Goal: Task Accomplishment & Management: Use online tool/utility

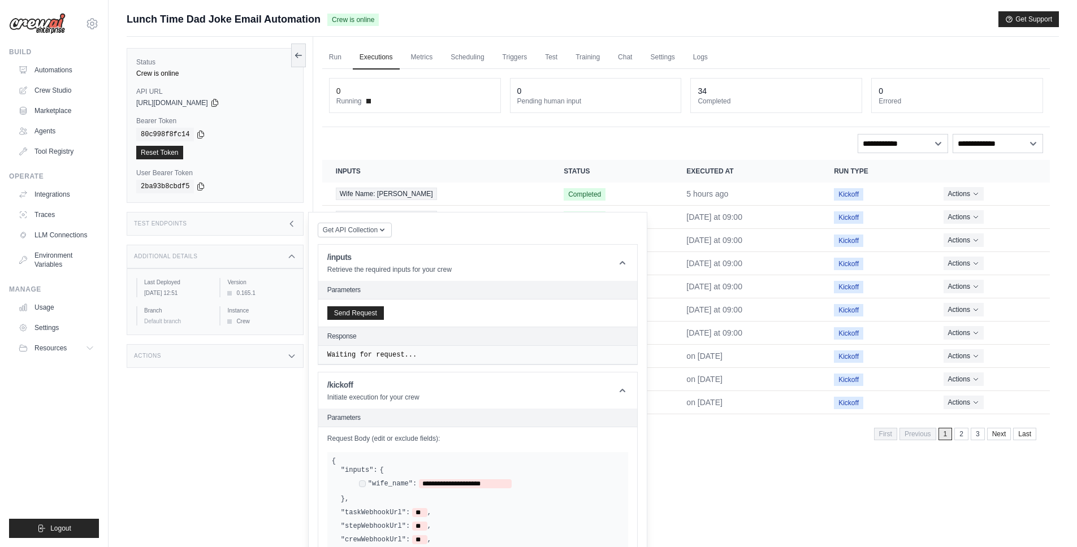
click at [760, 460] on div "Run Executions Metrics Scheduling Triggers Test Training Chat Settings Logs 0 R…" at bounding box center [686, 310] width 746 height 547
click at [758, 458] on div "Run Executions Metrics Scheduling Triggers Test Training Chat Settings Logs 0 R…" at bounding box center [686, 310] width 746 height 547
click at [285, 222] on div "Test Endpoints" at bounding box center [215, 224] width 177 height 24
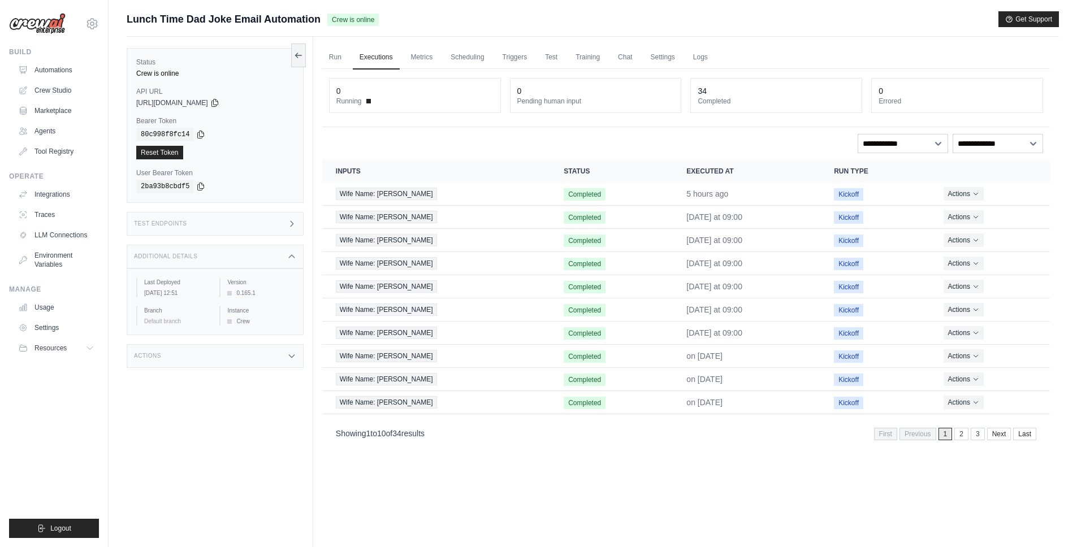
click at [266, 261] on div "Additional Details" at bounding box center [215, 257] width 177 height 24
click at [50, 67] on link "Automations" at bounding box center [57, 70] width 85 height 18
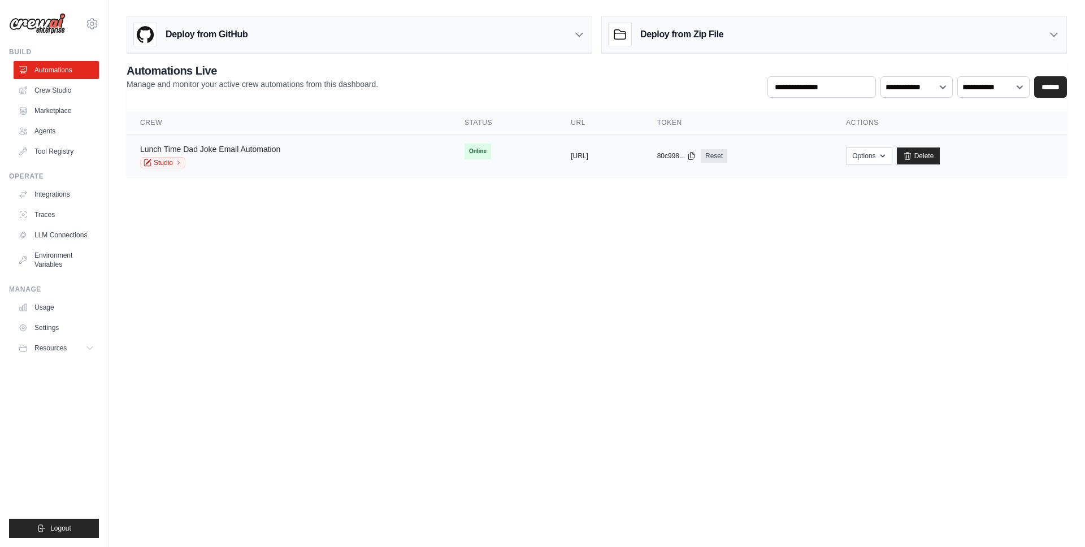
click at [245, 149] on link "Lunch Time Dad Joke Email Automation" at bounding box center [210, 149] width 140 height 9
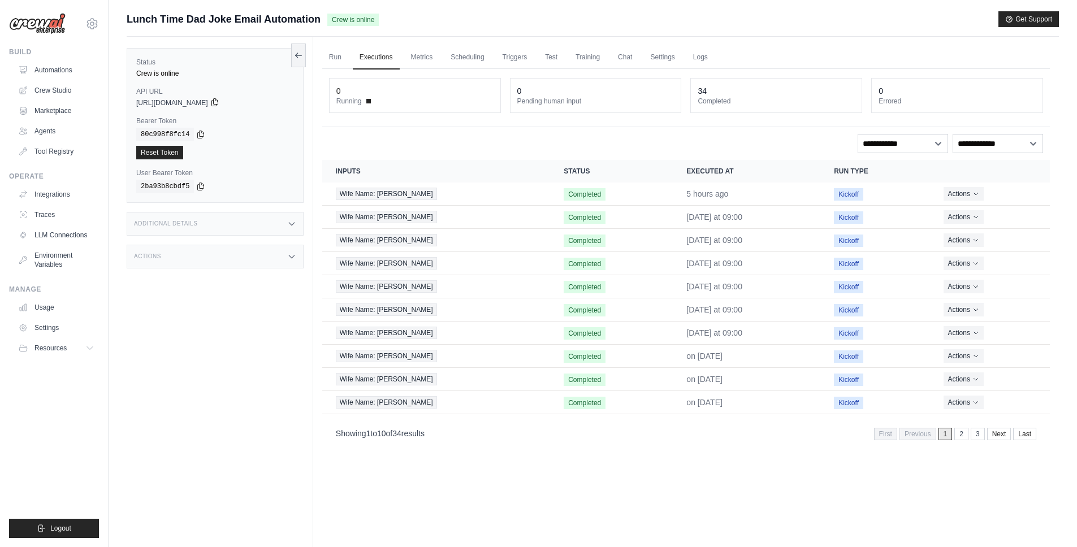
click at [218, 103] on icon at bounding box center [214, 102] width 6 height 7
click at [187, 222] on h3 "Test Endpoints" at bounding box center [160, 223] width 53 height 7
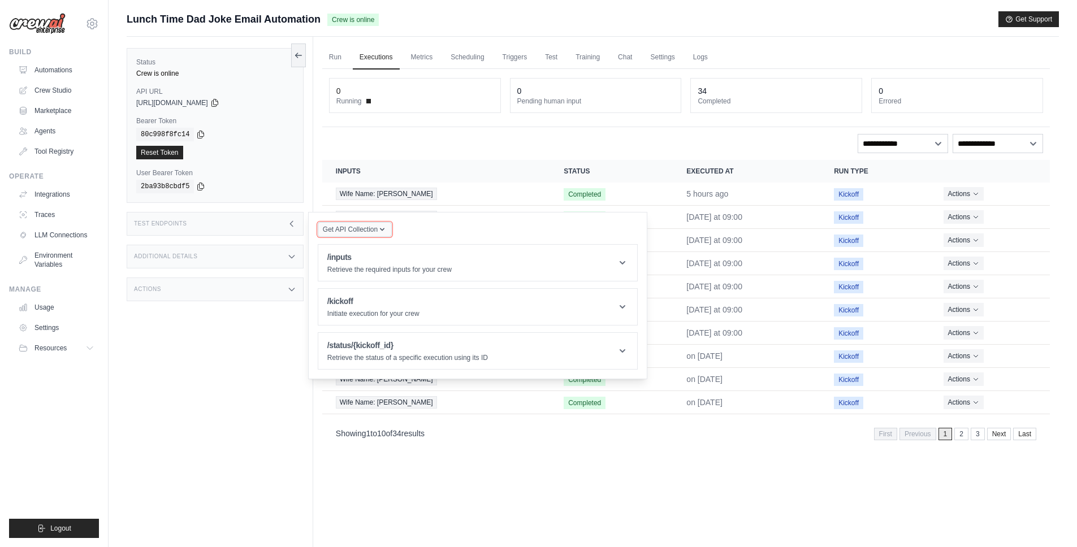
click at [384, 233] on icon "button" at bounding box center [382, 229] width 9 height 9
click at [438, 222] on div "Get API Collection Postman API Collection /inputs Retrieve the required inputs …" at bounding box center [478, 296] width 320 height 148
click at [387, 263] on div "/inputs Retrieve the required inputs for your crew" at bounding box center [389, 263] width 124 height 23
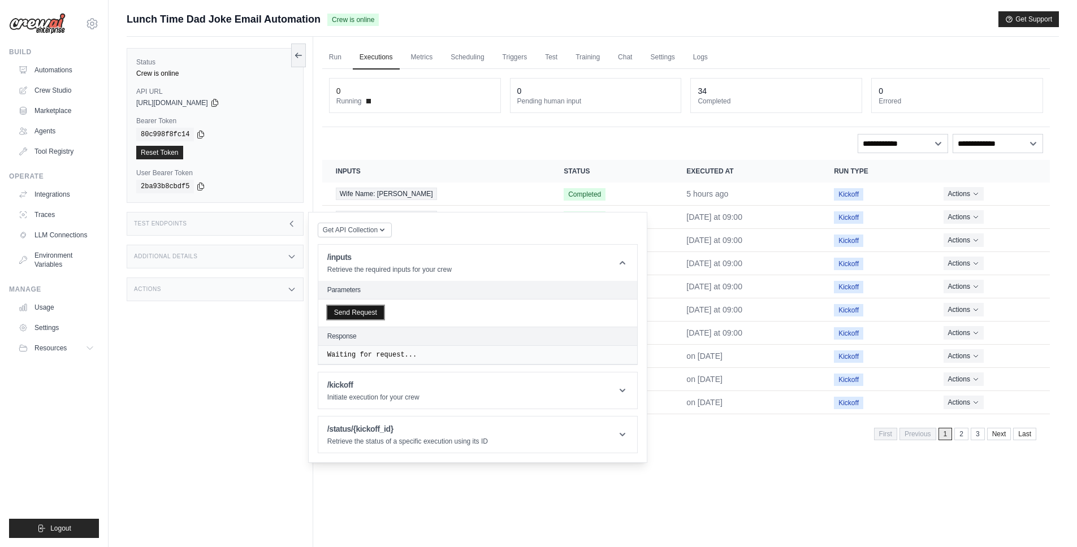
click at [361, 313] on button "Send Request" at bounding box center [355, 313] width 57 height 14
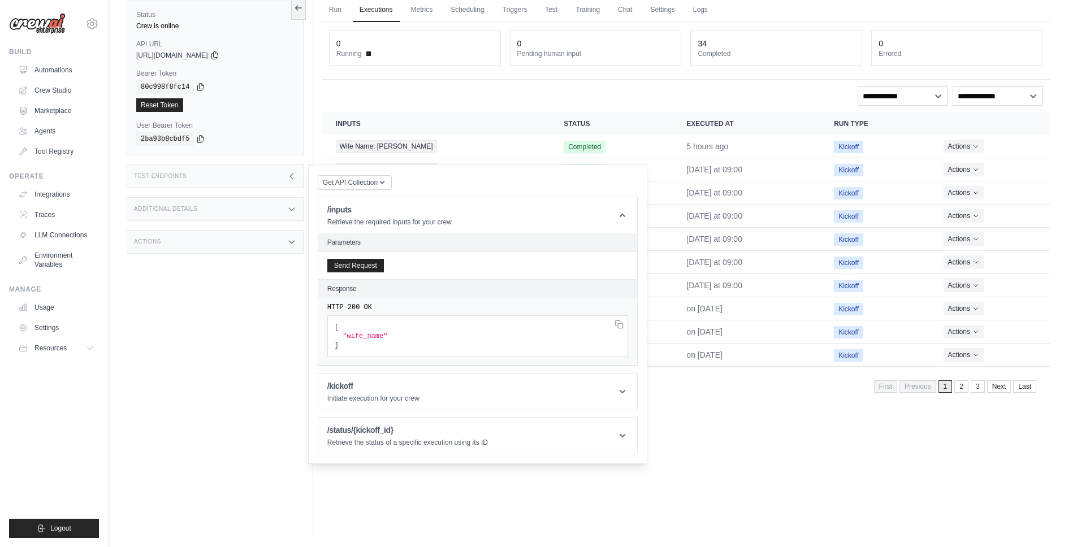
scroll to position [48, 0]
click at [414, 382] on h1 "/kickoff" at bounding box center [373, 385] width 92 height 11
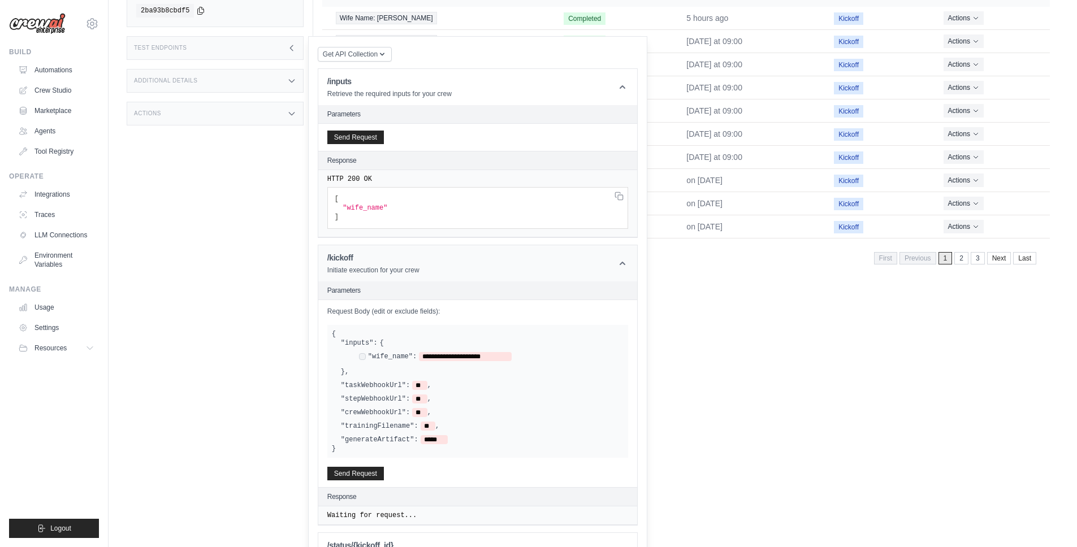
scroll to position [208, 0]
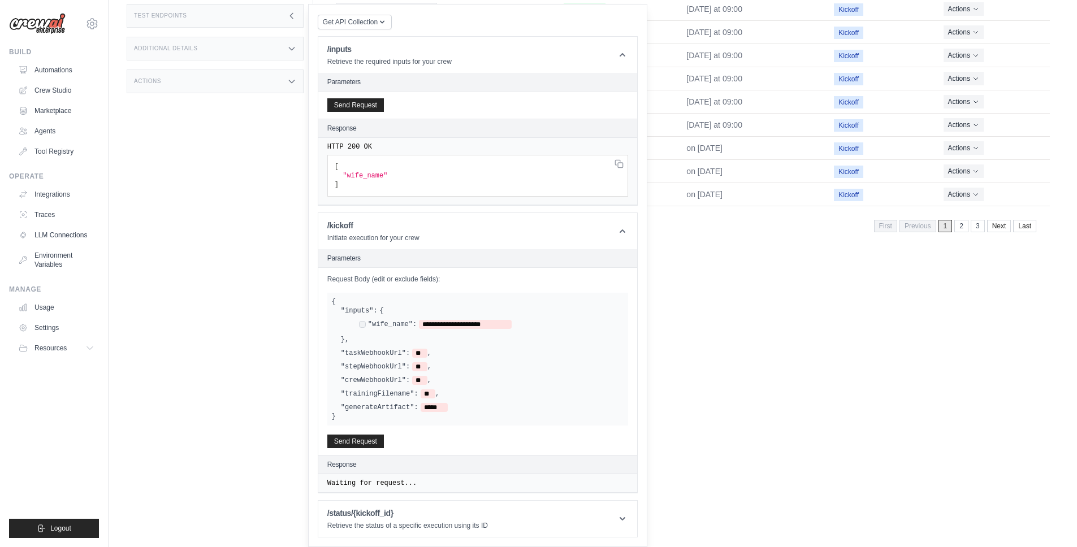
drag, startPoint x: 341, startPoint y: 353, endPoint x: 403, endPoint y: 360, distance: 62.0
click at [419, 357] on div ""taskWebhookUrl": ** ," at bounding box center [386, 353] width 90 height 9
drag, startPoint x: 344, startPoint y: 354, endPoint x: 396, endPoint y: 359, distance: 52.2
click at [396, 359] on div "**********" at bounding box center [478, 359] width 292 height 106
drag, startPoint x: 346, startPoint y: 367, endPoint x: 387, endPoint y: 364, distance: 41.4
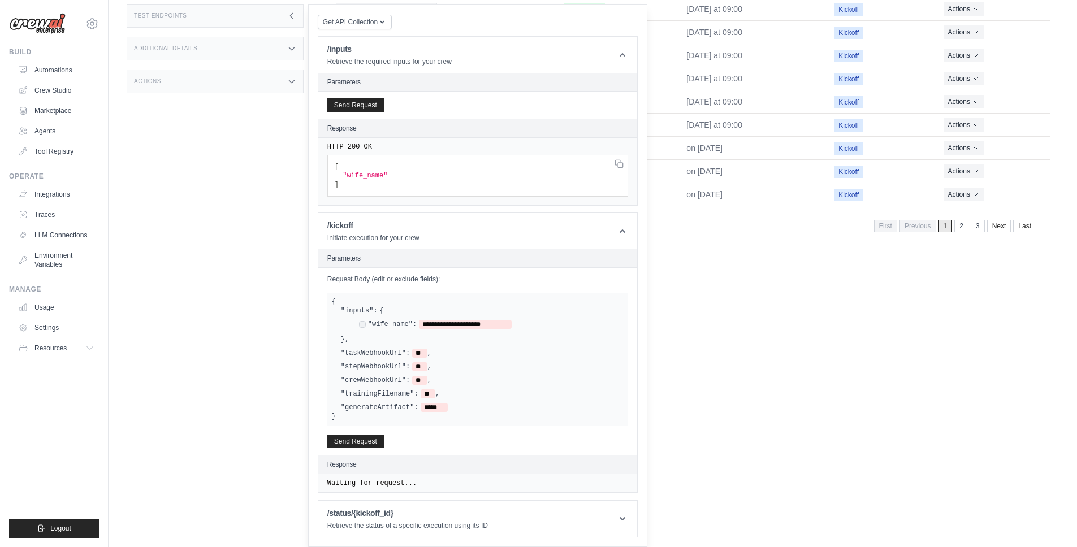
click at [387, 364] on label ""stepWebhookUrl":" at bounding box center [375, 366] width 69 height 9
drag, startPoint x: 350, startPoint y: 379, endPoint x: 395, endPoint y: 381, distance: 44.7
click at [395, 381] on label ""crewWebhookUrl":" at bounding box center [375, 380] width 69 height 9
drag, startPoint x: 368, startPoint y: 393, endPoint x: 402, endPoint y: 400, distance: 34.6
click at [424, 395] on div ""trainingFilename": ** ," at bounding box center [390, 393] width 98 height 9
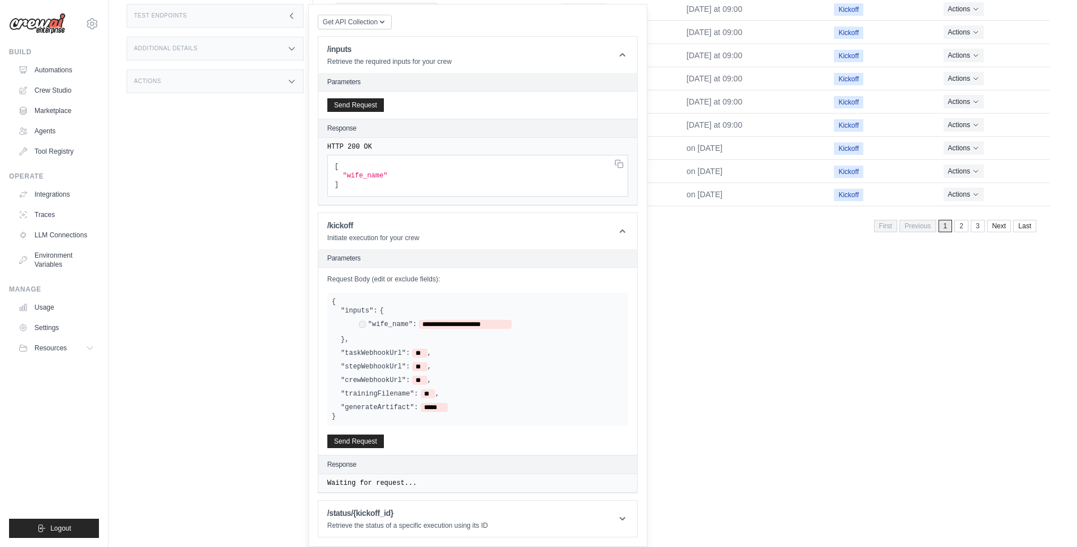
drag, startPoint x: 354, startPoint y: 407, endPoint x: 403, endPoint y: 407, distance: 48.6
click at [403, 407] on label ""generateArtifact":" at bounding box center [379, 407] width 77 height 9
click at [354, 225] on h1 "/kickoff" at bounding box center [373, 225] width 92 height 11
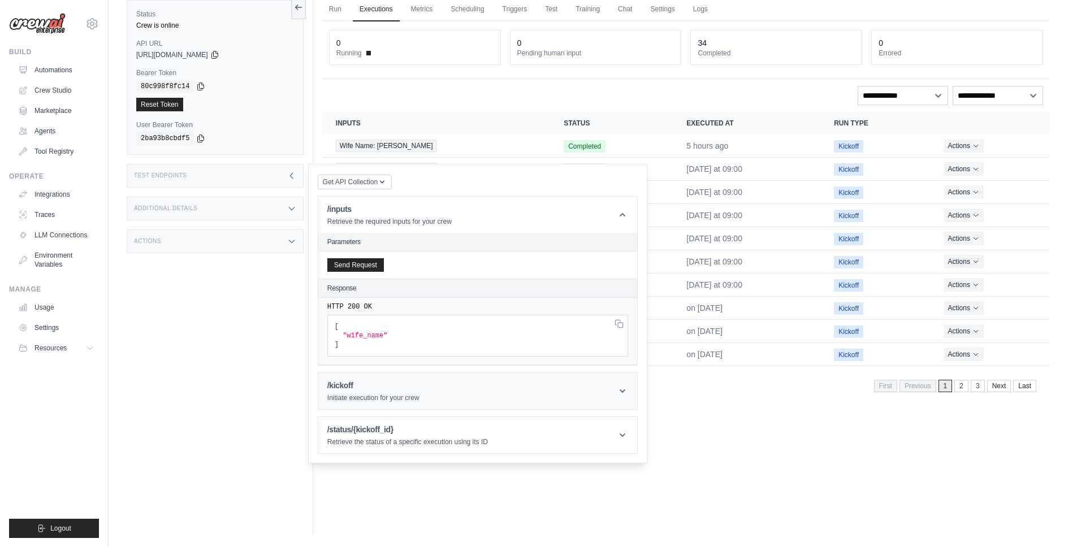
scroll to position [48, 0]
click at [350, 393] on div "/kickoff Initiate execution for your crew" at bounding box center [373, 391] width 92 height 23
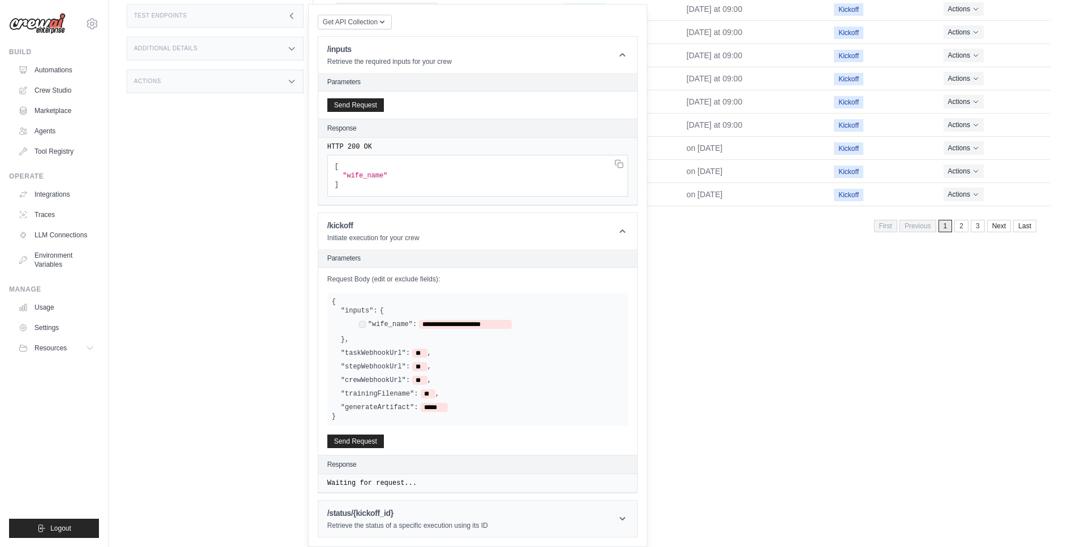
click at [385, 515] on h1 "/status/{kickoff_id}" at bounding box center [407, 513] width 161 height 11
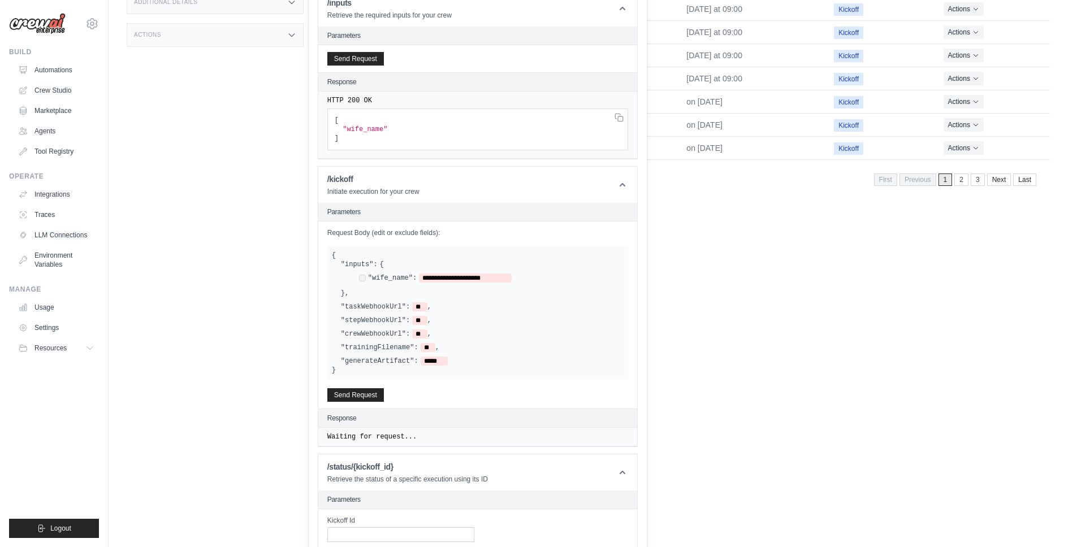
scroll to position [327, 0]
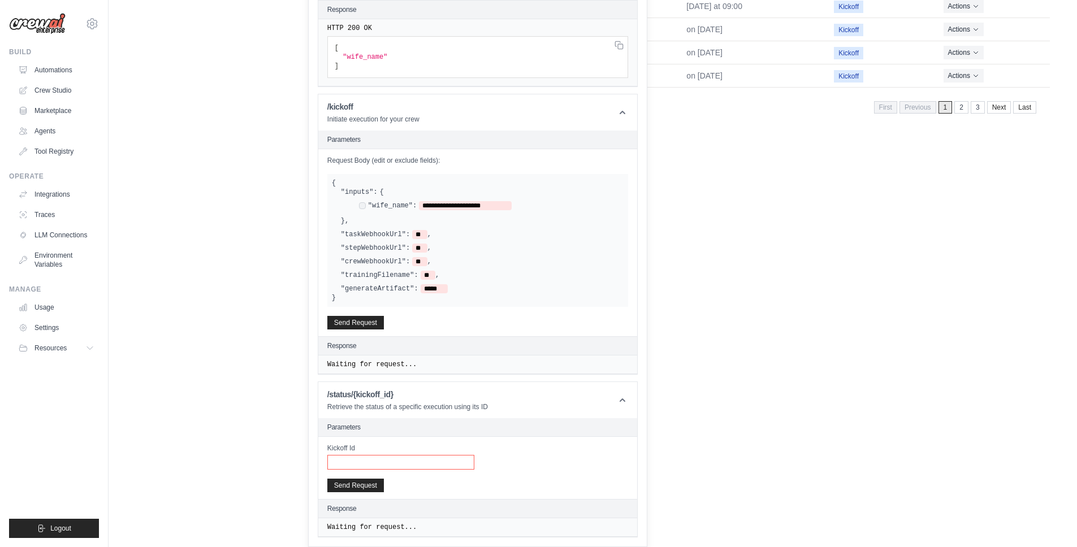
click at [352, 466] on input "Kickoff Id" at bounding box center [400, 462] width 147 height 15
click at [352, 318] on button "Send Request" at bounding box center [355, 322] width 57 height 14
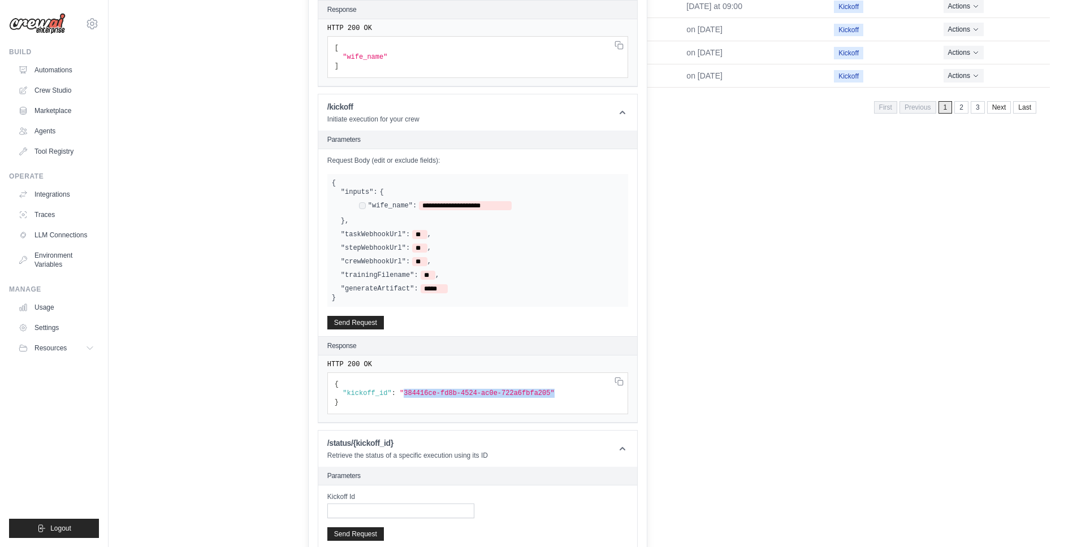
drag, startPoint x: 404, startPoint y: 394, endPoint x: 555, endPoint y: 395, distance: 151.5
click at [555, 78] on pre "{ "kickoff_id" : "384416ce-fd8b-4524-ac0e-722a6fbfa205" }" at bounding box center [477, 57] width 301 height 42
click at [420, 395] on span ""384416ce-fd8b-4524-ac0e-722a6fbfa205"" at bounding box center [477, 393] width 155 height 8
drag, startPoint x: 406, startPoint y: 392, endPoint x: 422, endPoint y: 393, distance: 16.4
click at [422, 393] on span ""384416ce-fd8b-4524-ac0e-722a6fbfa205"" at bounding box center [477, 393] width 155 height 8
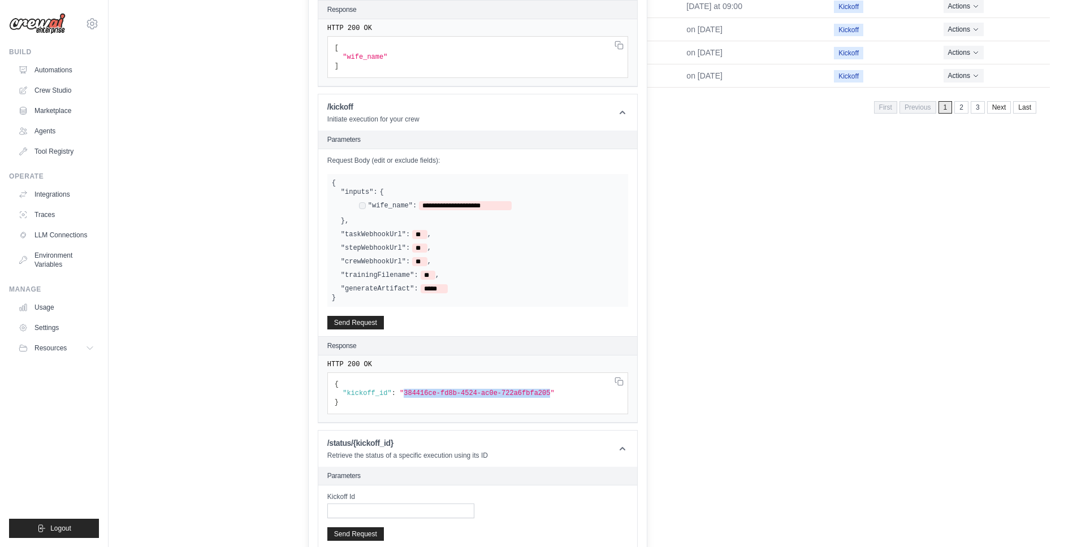
drag, startPoint x: 405, startPoint y: 394, endPoint x: 552, endPoint y: 391, distance: 147.0
click at [552, 391] on span ""384416ce-fd8b-4524-ac0e-722a6fbfa205"" at bounding box center [477, 393] width 155 height 8
copy span "384416ce-fd8b-4524-ac0e-722a6fbfa205"
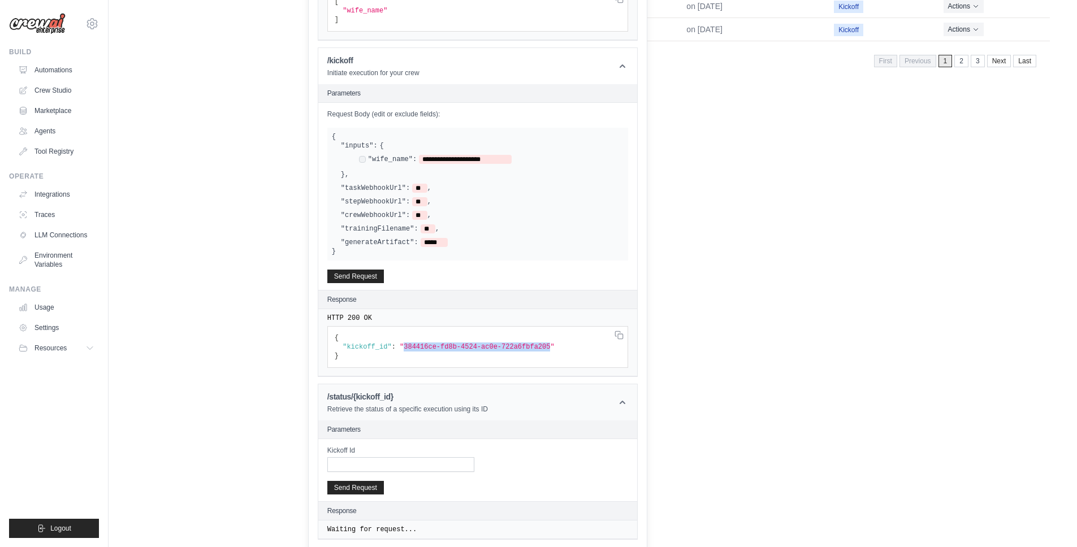
scroll to position [375, 0]
click at [404, 458] on input "Kickoff Id" at bounding box center [400, 462] width 147 height 15
paste input "**********"
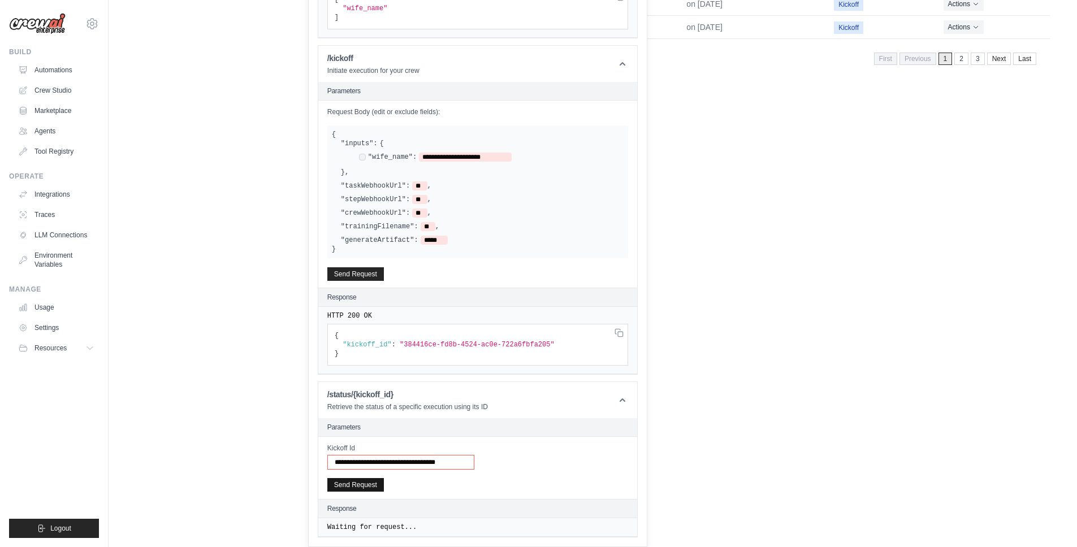
type input "**********"
click at [358, 486] on button "Send Request" at bounding box center [355, 485] width 57 height 14
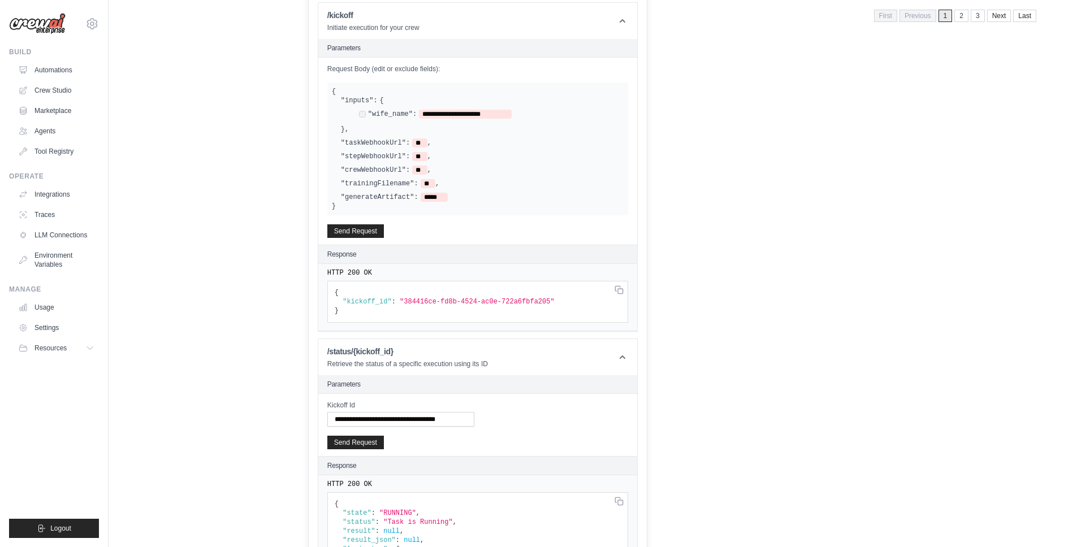
scroll to position [599, 0]
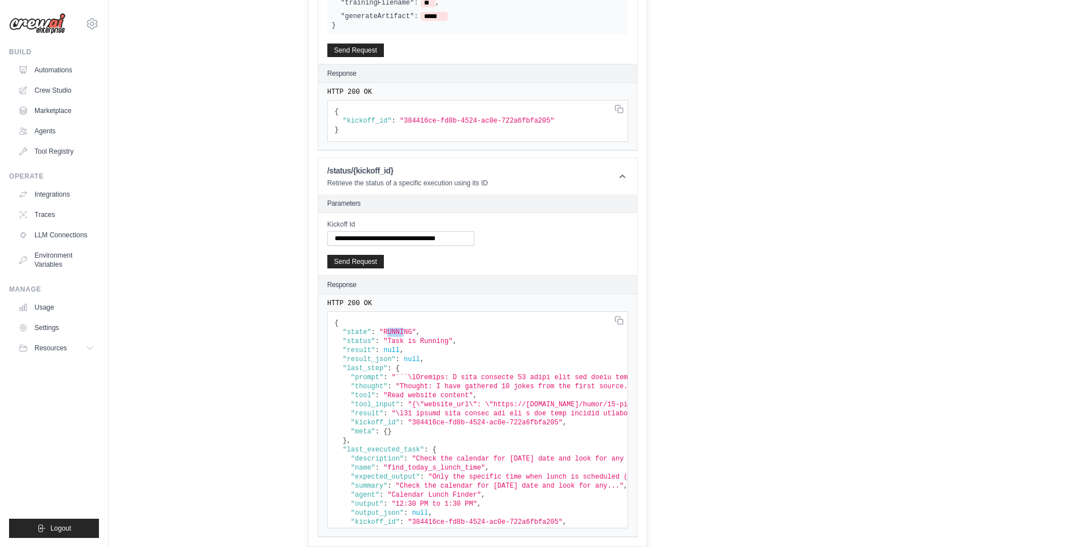
drag, startPoint x: 387, startPoint y: 332, endPoint x: 406, endPoint y: 332, distance: 19.2
click at [406, 125] on span ""RUNNING"" at bounding box center [477, 121] width 155 height 8
drag, startPoint x: 391, startPoint y: 341, endPoint x: 423, endPoint y: 342, distance: 31.7
click at [423, 342] on span ""Task is Running"" at bounding box center [417, 341] width 69 height 8
drag, startPoint x: 493, startPoint y: 379, endPoint x: 571, endPoint y: 377, distance: 78.0
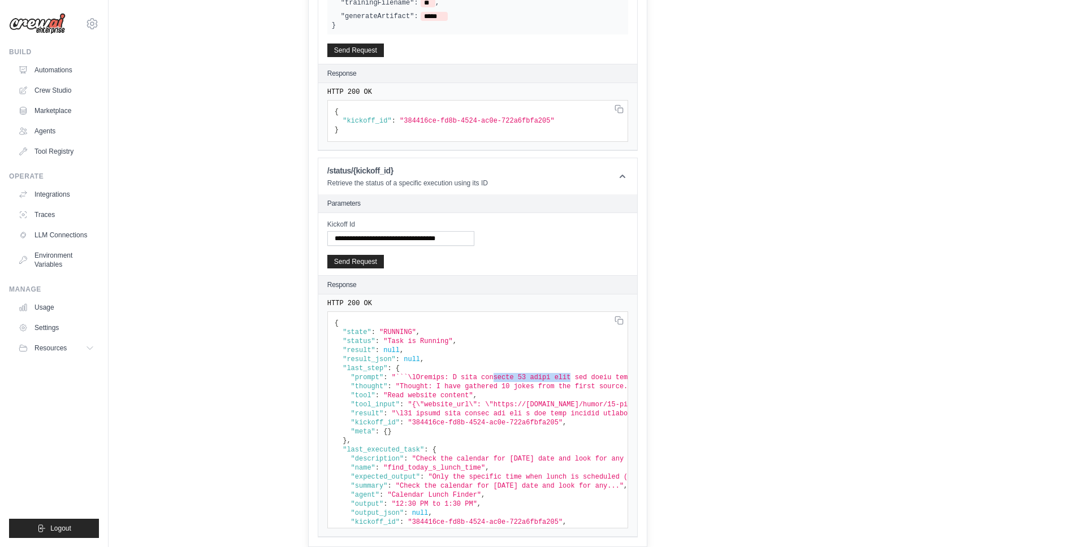
drag, startPoint x: 370, startPoint y: 372, endPoint x: 394, endPoint y: 373, distance: 23.7
drag, startPoint x: 359, startPoint y: 383, endPoint x: 383, endPoint y: 385, distance: 23.9
click at [383, 385] on span ""thought"" at bounding box center [369, 387] width 37 height 8
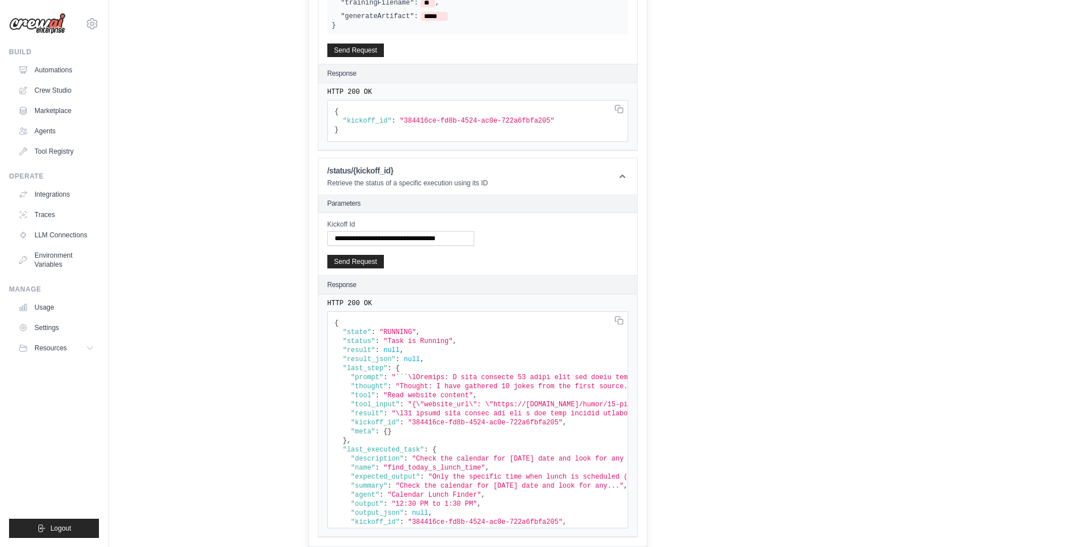
drag, startPoint x: 365, startPoint y: 396, endPoint x: 382, endPoint y: 397, distance: 17.0
click at [372, 396] on span ""tool"" at bounding box center [363, 396] width 24 height 8
drag, startPoint x: 366, startPoint y: 404, endPoint x: 395, endPoint y: 403, distance: 28.8
click at [395, 403] on span ""tool_input"" at bounding box center [375, 405] width 49 height 8
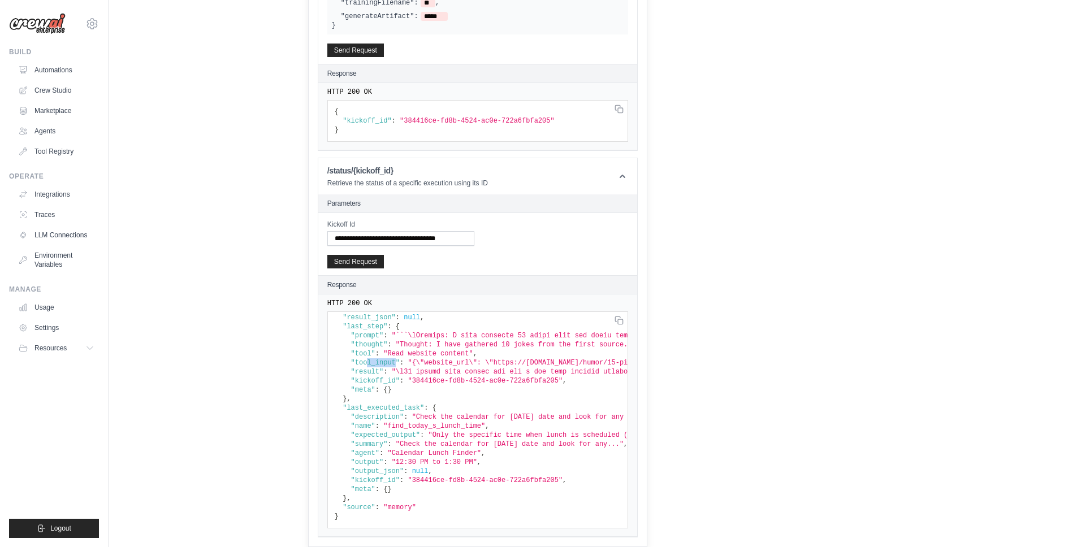
scroll to position [50, 0]
click at [356, 258] on button "Send Request" at bounding box center [355, 261] width 57 height 14
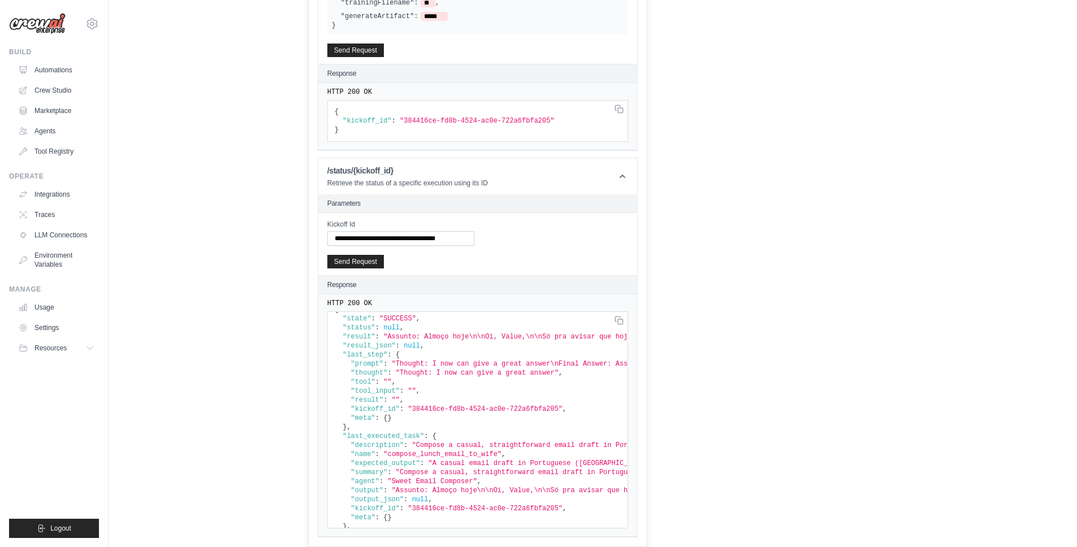
scroll to position [0, 0]
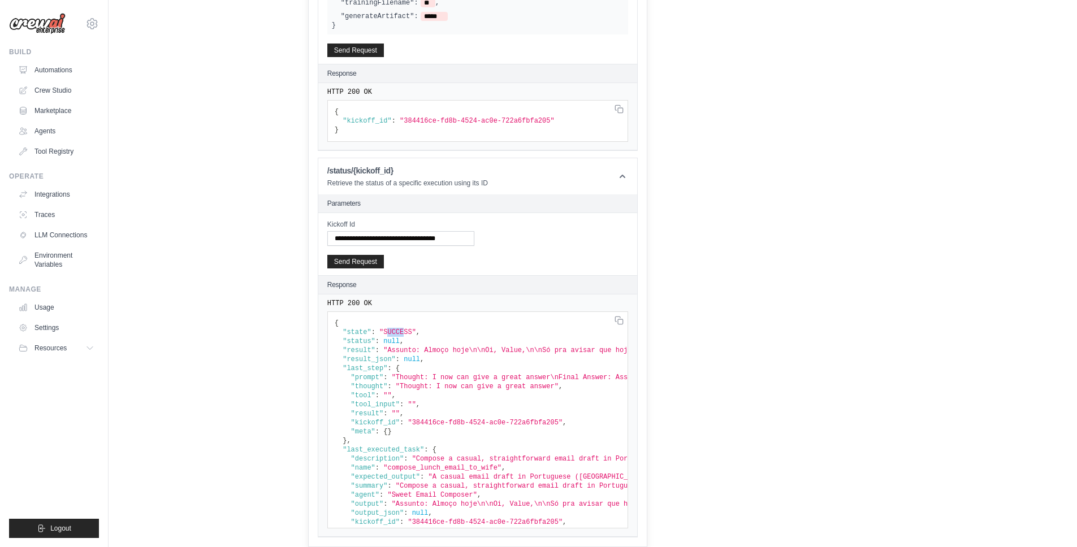
drag, startPoint x: 387, startPoint y: 328, endPoint x: 406, endPoint y: 328, distance: 18.7
click at [406, 125] on span ""SUCCESS"" at bounding box center [477, 121] width 155 height 8
drag, startPoint x: 397, startPoint y: 352, endPoint x: 442, endPoint y: 352, distance: 44.7
click at [442, 352] on span ""Assunto: Almoço hoje\n\nOi, Value,\n\nSó pra avisar que hoje o almoço vai ser …" at bounding box center [1058, 350] width 1351 height 8
drag, startPoint x: 487, startPoint y: 350, endPoint x: 517, endPoint y: 350, distance: 30.0
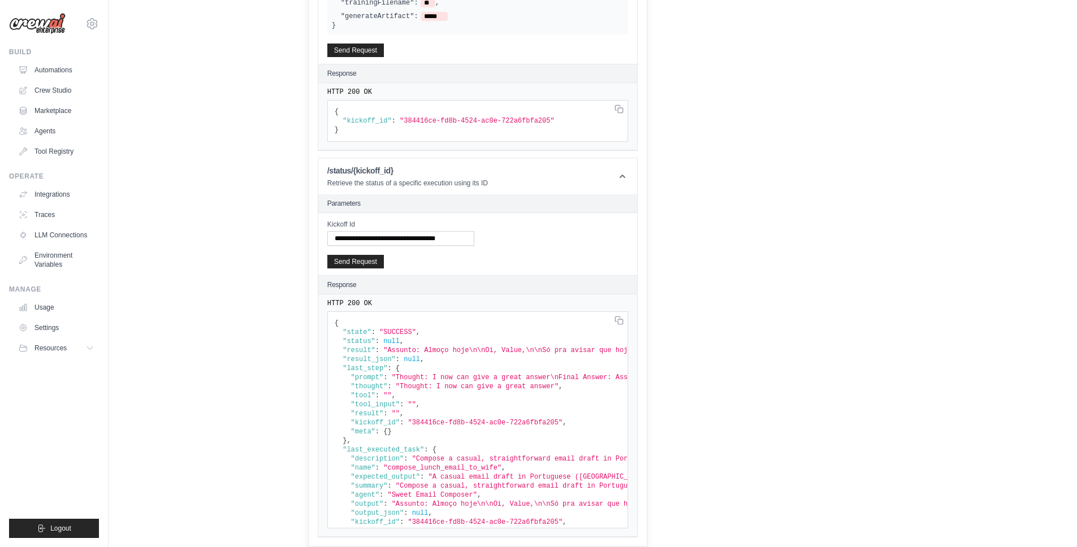
click at [517, 350] on span ""Assunto: Almoço hoje\n\nOi, Value,\n\nSó pra avisar que hoje o almoço vai ser …" at bounding box center [1058, 350] width 1351 height 8
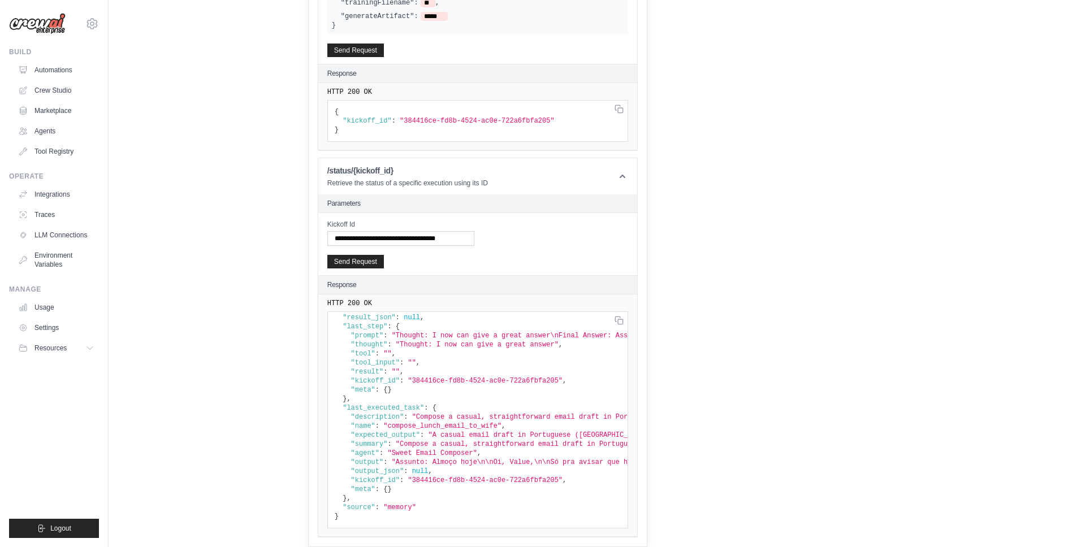
scroll to position [50, 0]
drag, startPoint x: 374, startPoint y: 497, endPoint x: 417, endPoint y: 501, distance: 43.1
click at [361, 257] on button "Send Request" at bounding box center [355, 261] width 57 height 14
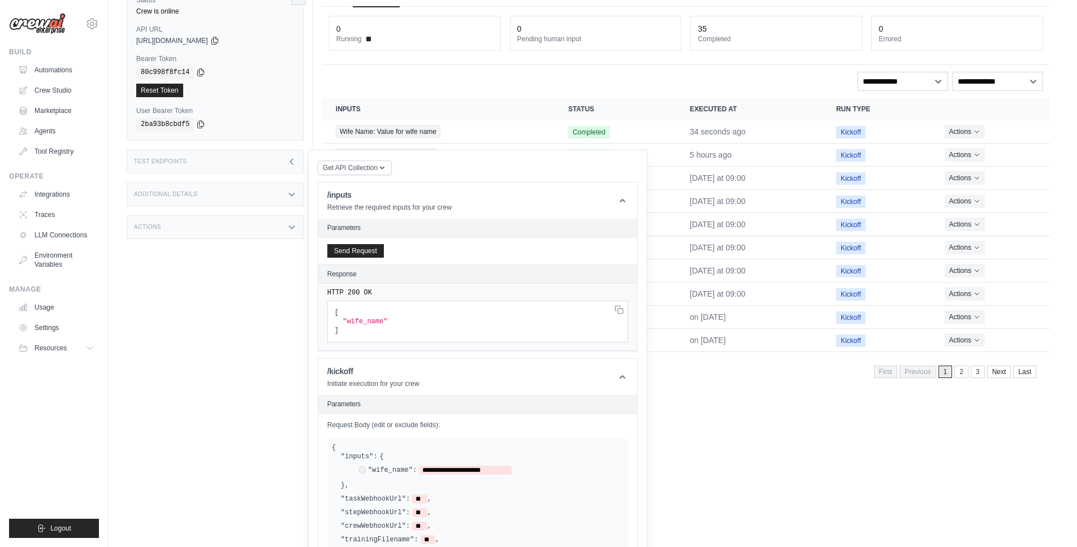
scroll to position [0, 0]
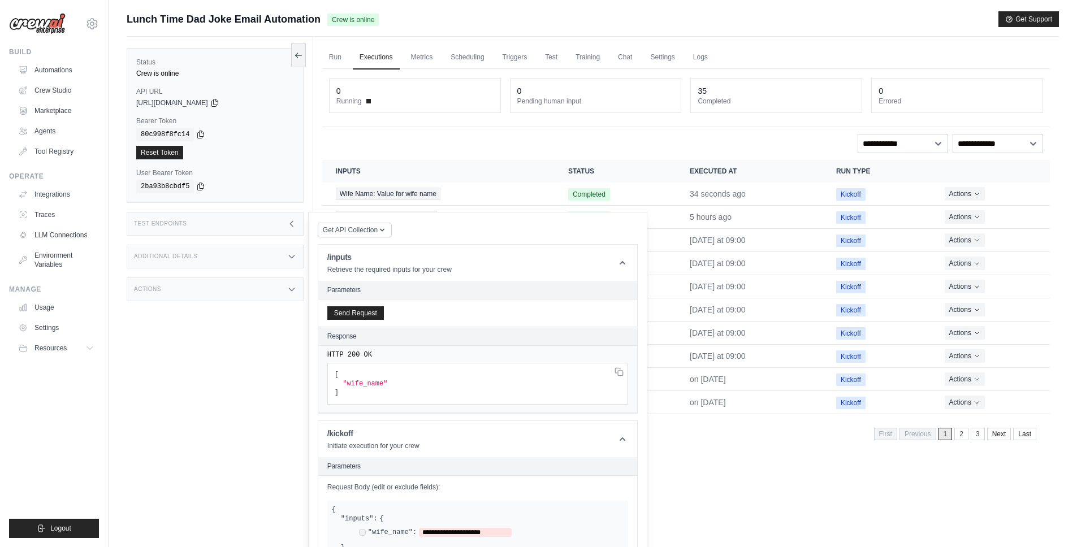
click at [226, 250] on div "Additional Details" at bounding box center [215, 257] width 177 height 24
click at [183, 358] on div "Actions" at bounding box center [215, 356] width 177 height 24
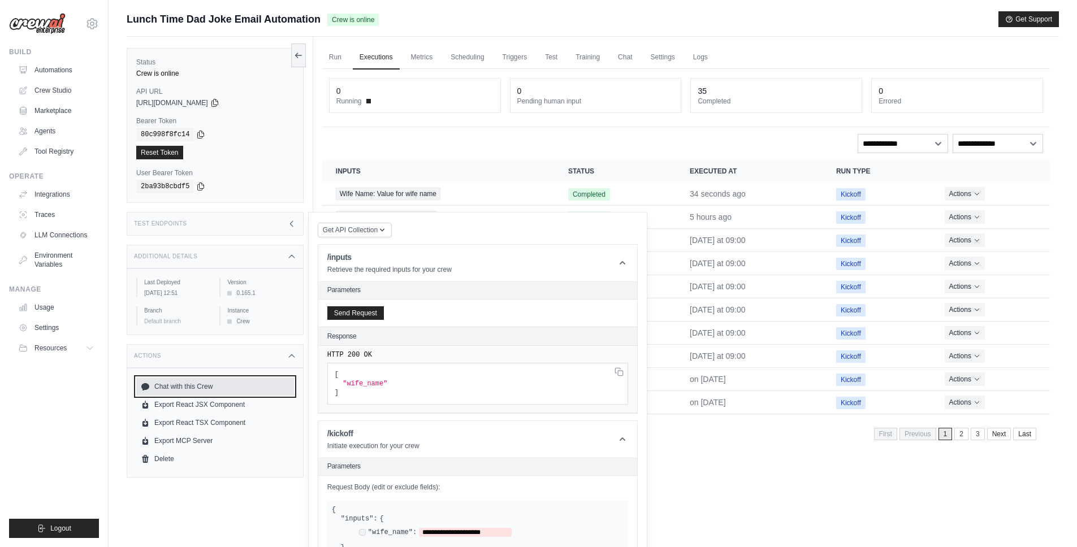
click at [205, 387] on link "Chat with this Crew" at bounding box center [215, 387] width 158 height 18
click at [727, 448] on div "Run Executions Metrics Scheduling Triggers Test Training Chat Settings Logs 0 R…" at bounding box center [686, 310] width 746 height 547
click at [415, 54] on link "Metrics" at bounding box center [422, 58] width 36 height 24
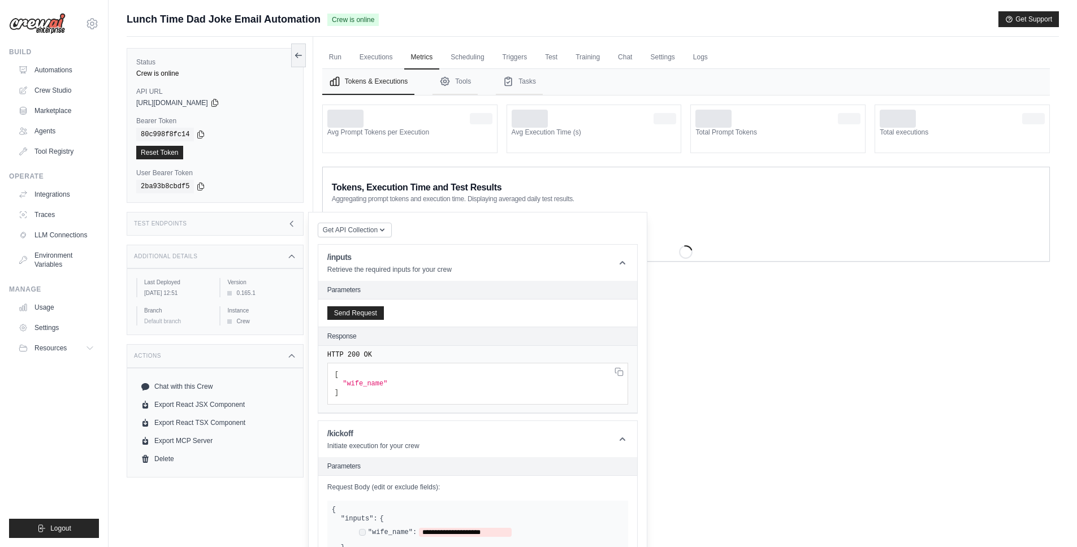
click at [291, 220] on icon at bounding box center [291, 223] width 9 height 9
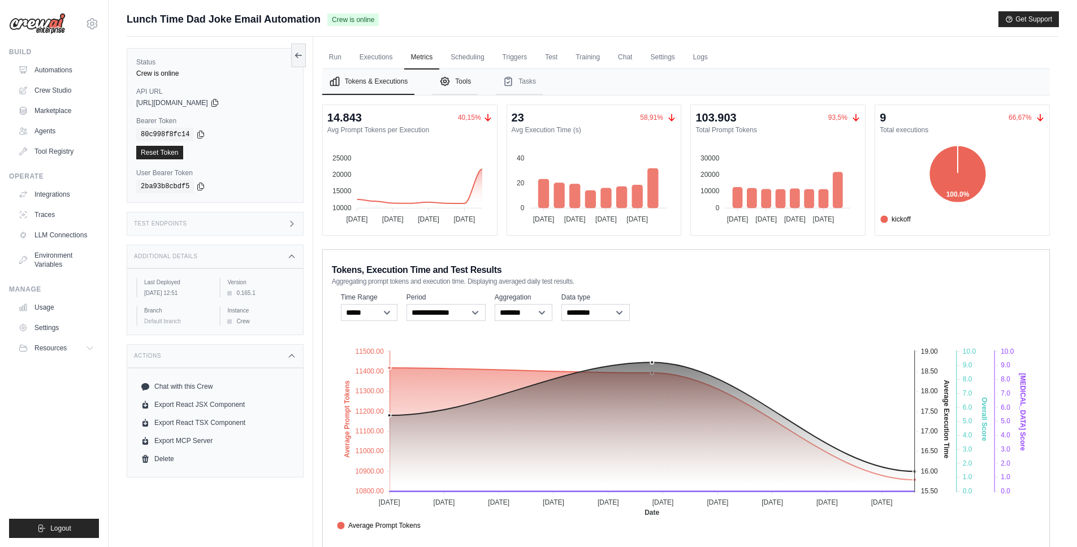
click at [460, 85] on button "Tools" at bounding box center [454, 82] width 45 height 26
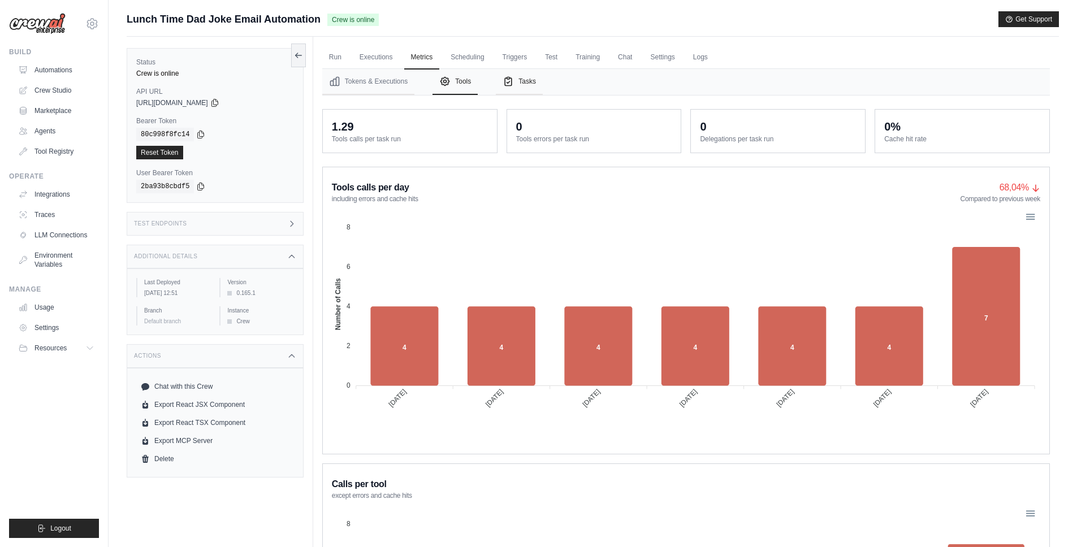
click at [525, 84] on button "Tasks" at bounding box center [519, 82] width 47 height 26
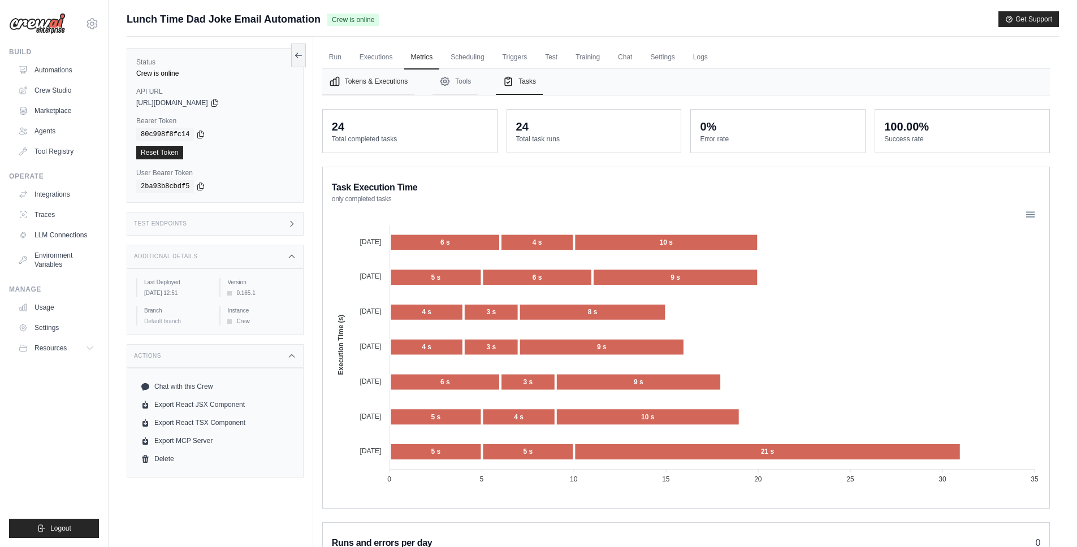
click at [394, 79] on button "Tokens & Executions" at bounding box center [368, 82] width 92 height 26
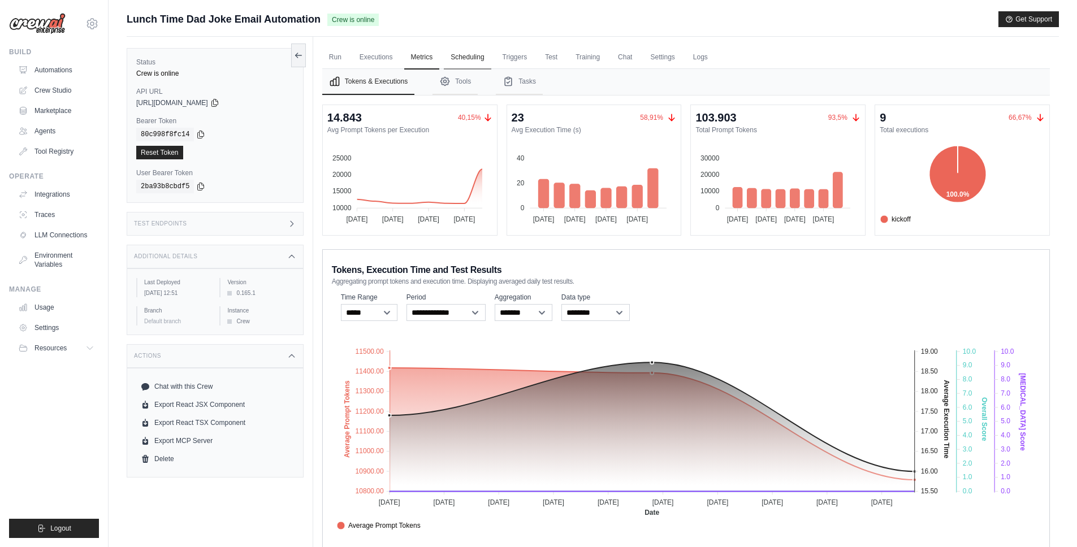
click at [465, 58] on link "Scheduling" at bounding box center [467, 58] width 47 height 24
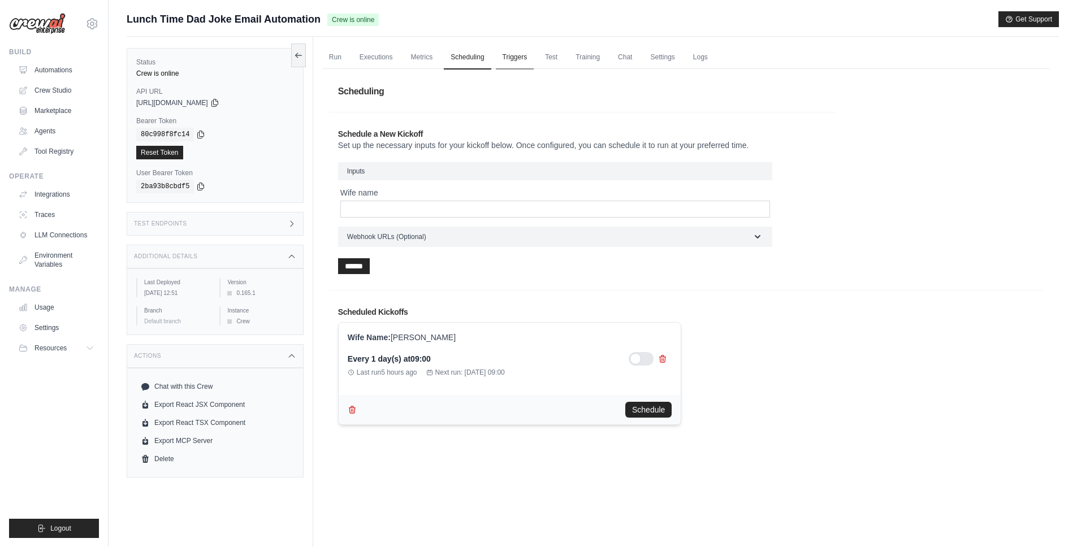
click at [515, 55] on link "Triggers" at bounding box center [515, 58] width 38 height 24
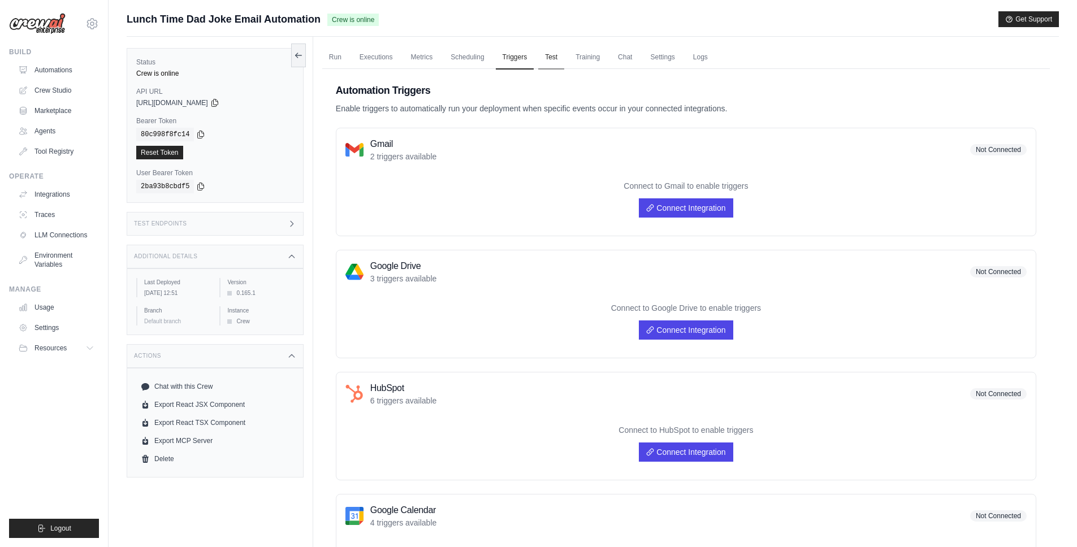
click at [557, 55] on link "Test" at bounding box center [551, 58] width 26 height 24
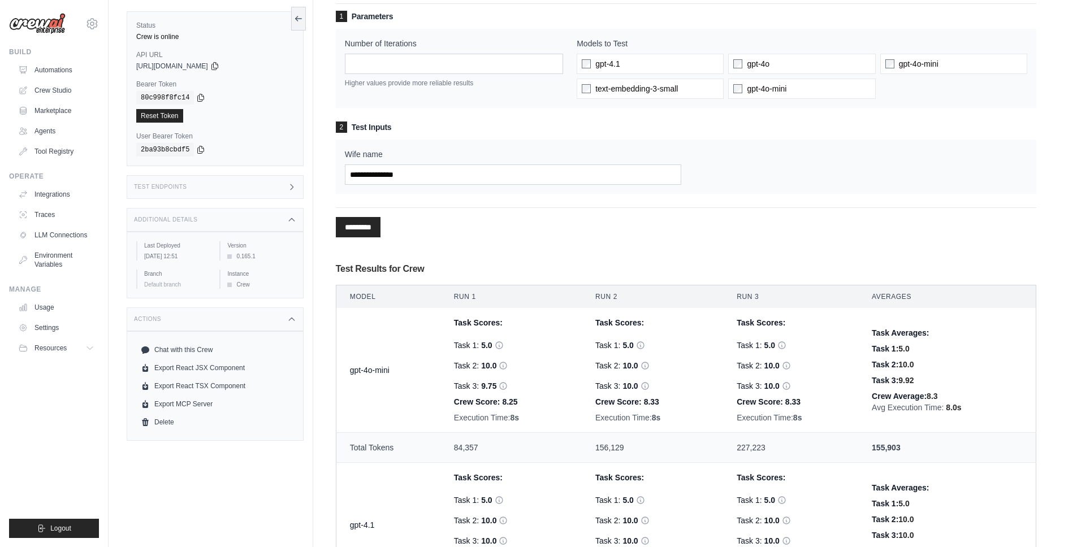
scroll to position [211, 0]
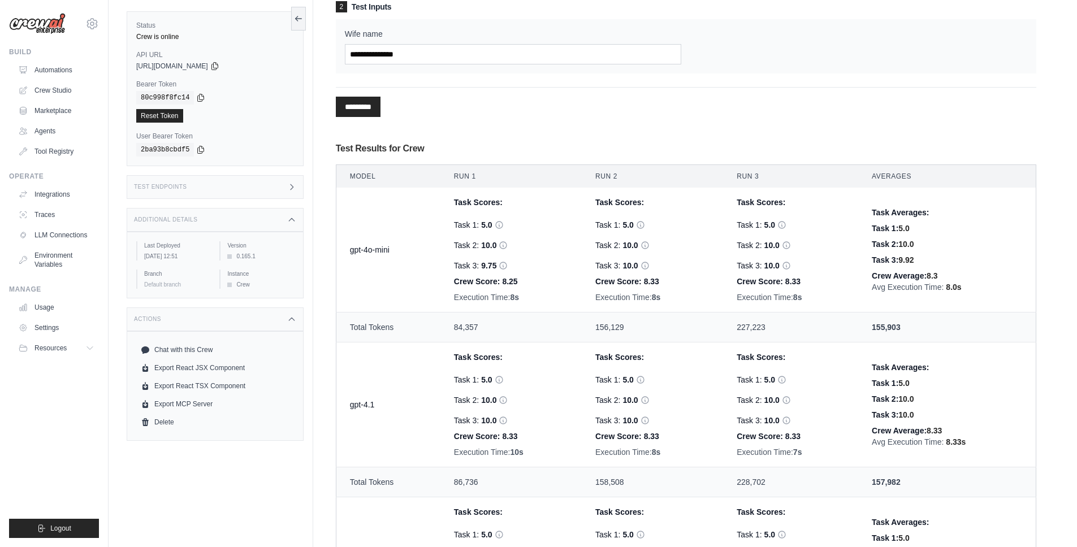
drag, startPoint x: 465, startPoint y: 329, endPoint x: 915, endPoint y: 331, distance: 449.9
click at [915, 331] on tr "Total Tokens 84,357 156,129 227,223 155,903" at bounding box center [686, 328] width 700 height 30
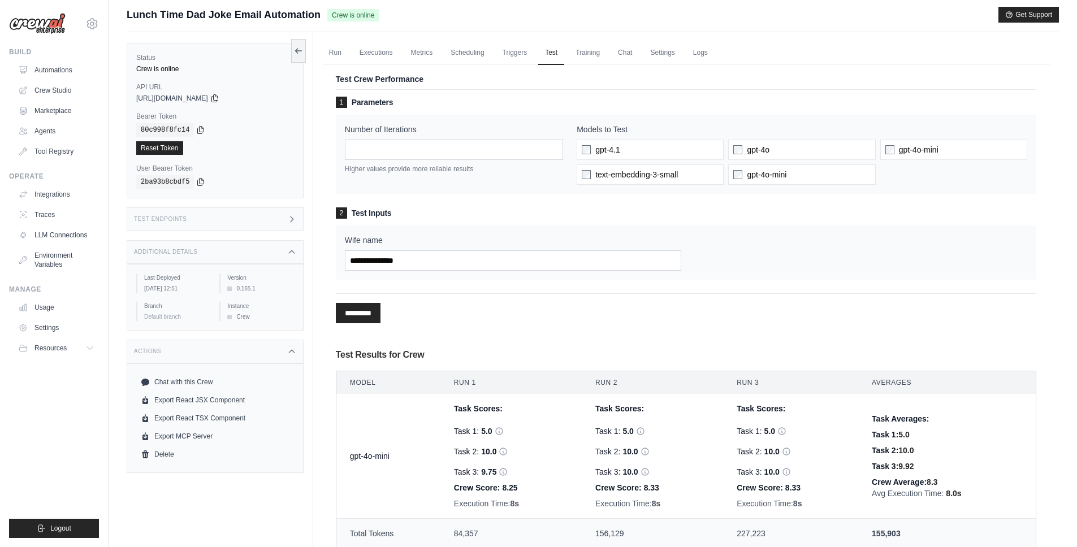
scroll to position [0, 0]
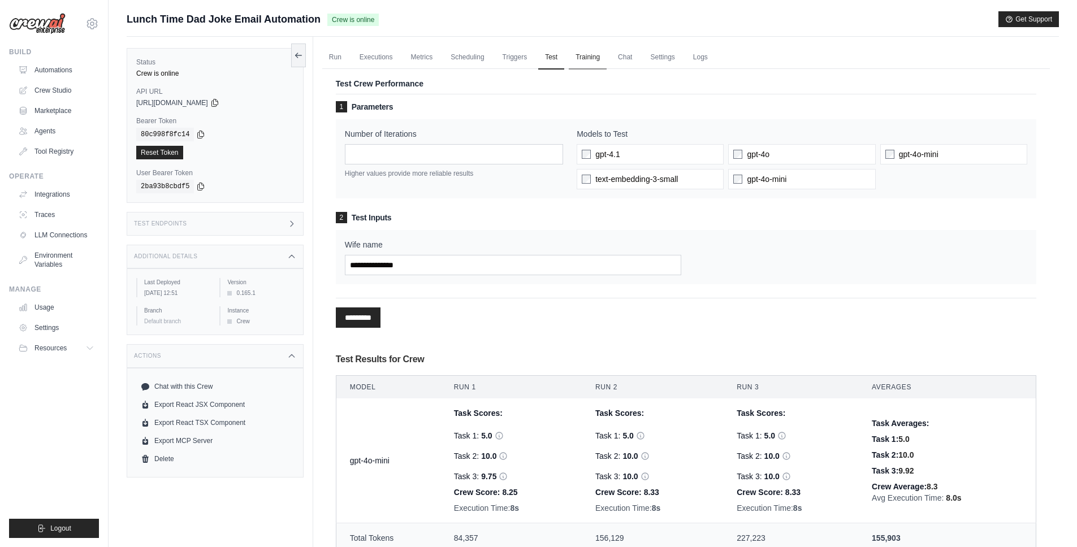
click at [577, 64] on link "Training" at bounding box center [588, 58] width 38 height 24
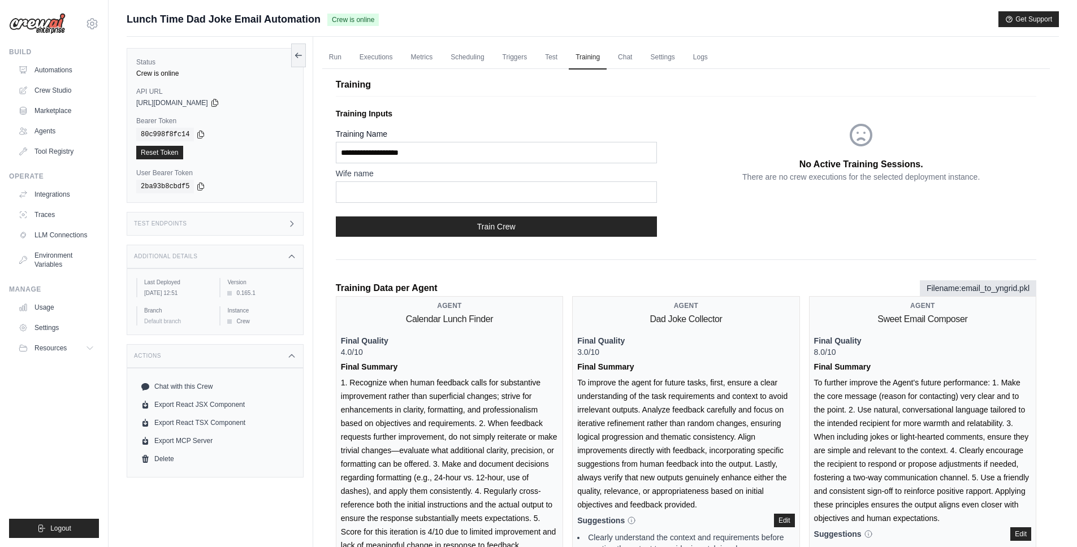
scroll to position [106, 0]
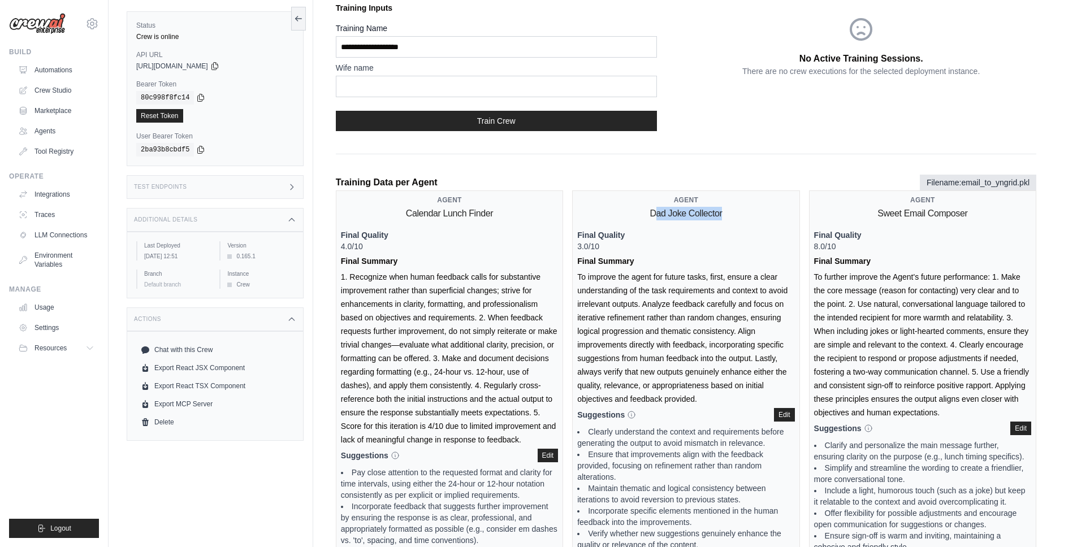
drag, startPoint x: 655, startPoint y: 211, endPoint x: 729, endPoint y: 210, distance: 74.1
click at [729, 210] on div "Agent Dad Joke Collector" at bounding box center [685, 208] width 217 height 25
drag, startPoint x: 383, startPoint y: 183, endPoint x: 448, endPoint y: 177, distance: 65.3
click at [448, 177] on div "Training Data per Agent Filename: email_to_yngrid.pkl" at bounding box center [686, 183] width 700 height 16
drag, startPoint x: 958, startPoint y: 183, endPoint x: 1040, endPoint y: 183, distance: 82.0
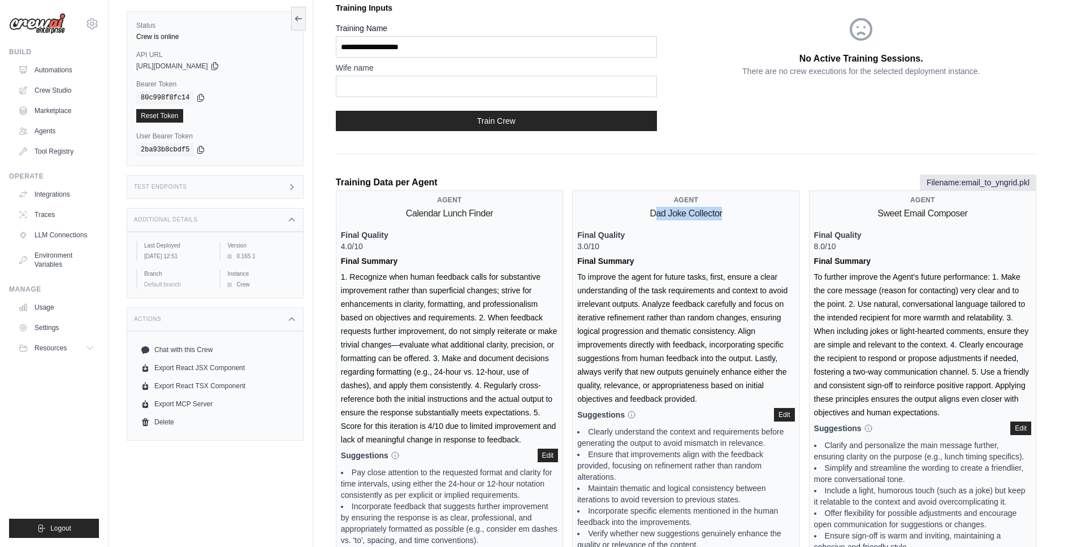
click at [1040, 183] on div "Training Training Inputs Training Name Wife name Train Crew No Active Training …" at bounding box center [685, 358] width 727 height 804
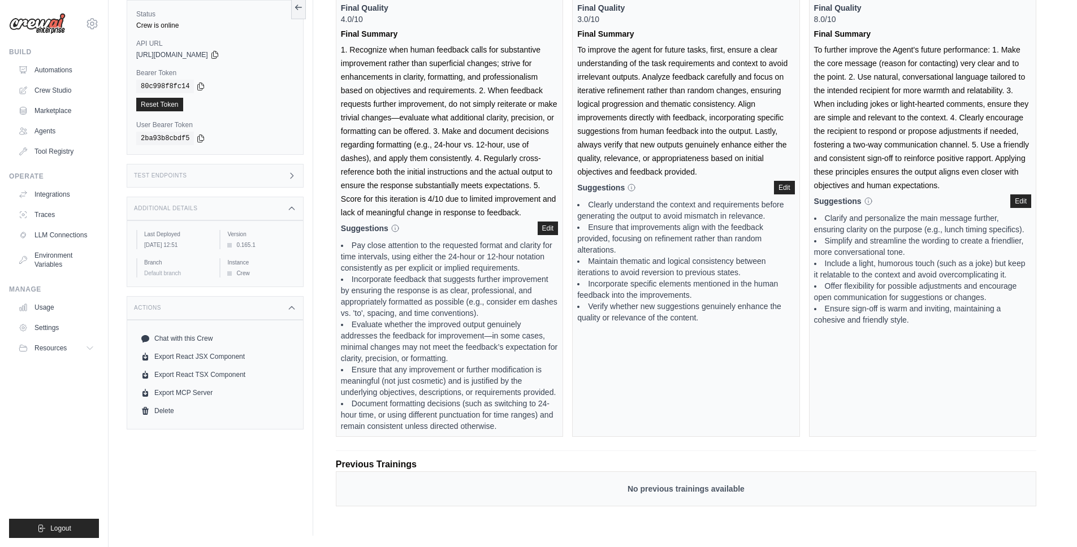
scroll to position [0, 0]
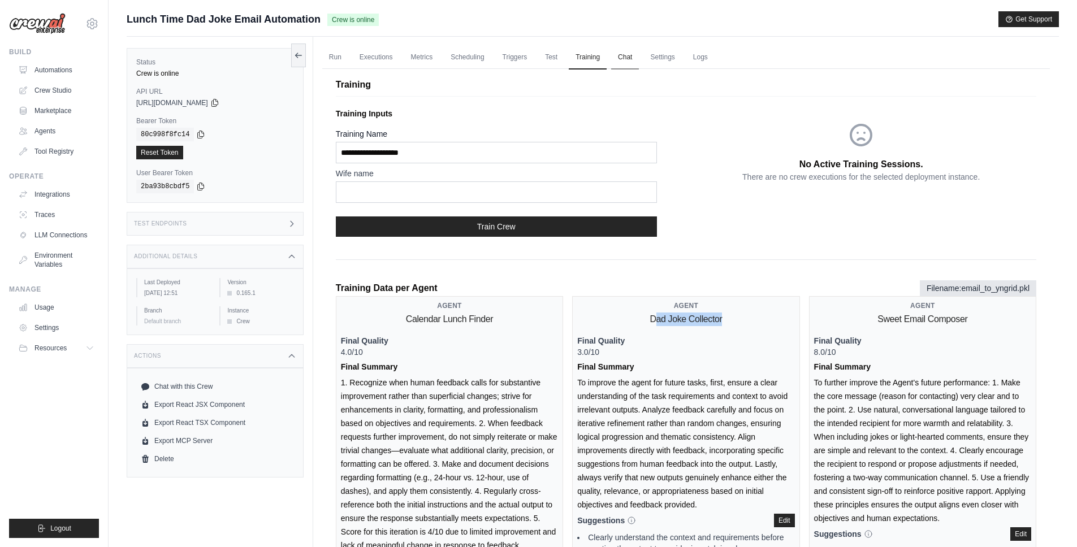
click at [621, 57] on link "Chat" at bounding box center [625, 58] width 28 height 24
click at [662, 57] on link "Settings" at bounding box center [662, 58] width 38 height 24
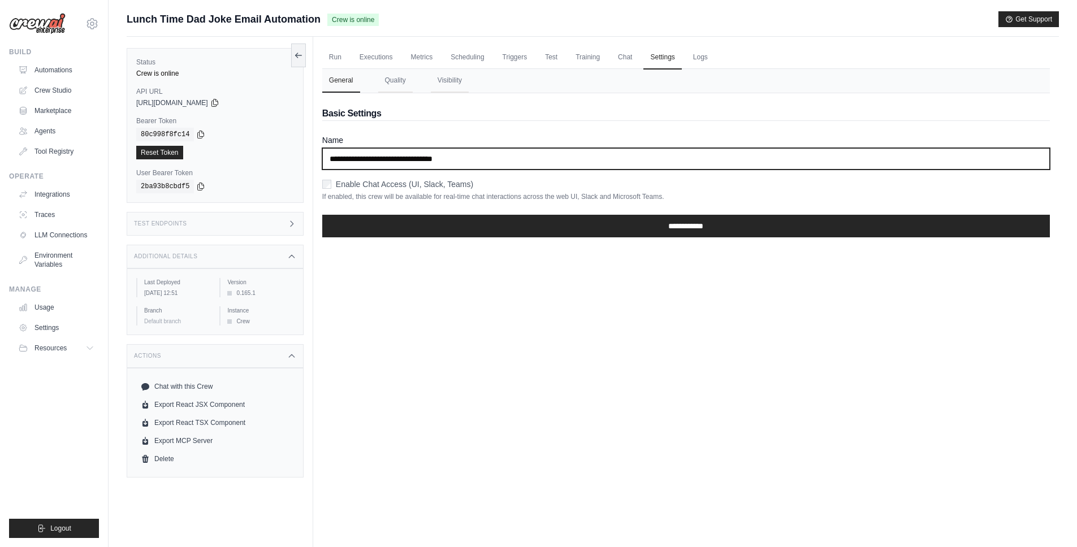
drag, startPoint x: 518, startPoint y: 165, endPoint x: 323, endPoint y: 161, distance: 195.0
click at [323, 161] on input "**********" at bounding box center [685, 158] width 727 height 21
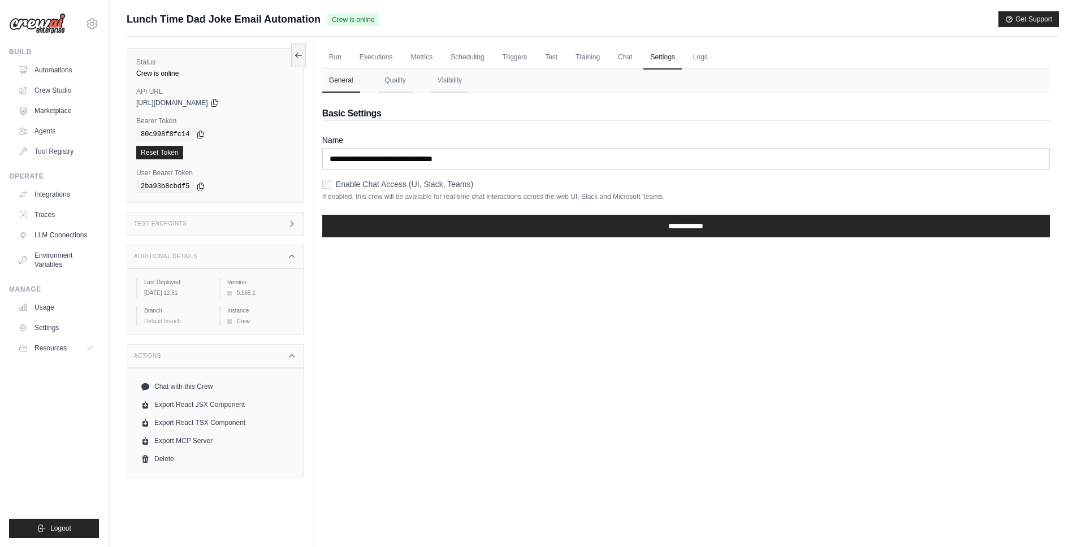
click at [377, 185] on label "Enable Chat Access (UI, Slack, Teams)" at bounding box center [404, 184] width 137 height 11
click at [372, 185] on label "Enable Chat Access (UI, Slack, Teams)" at bounding box center [404, 184] width 137 height 11
click at [388, 182] on label "Enable Chat Access (UI, Slack, Teams)" at bounding box center [404, 184] width 137 height 11
click at [397, 184] on label "Enable Chat Access (UI, Slack, Teams)" at bounding box center [404, 184] width 137 height 11
click at [705, 57] on link "Logs" at bounding box center [700, 58] width 28 height 24
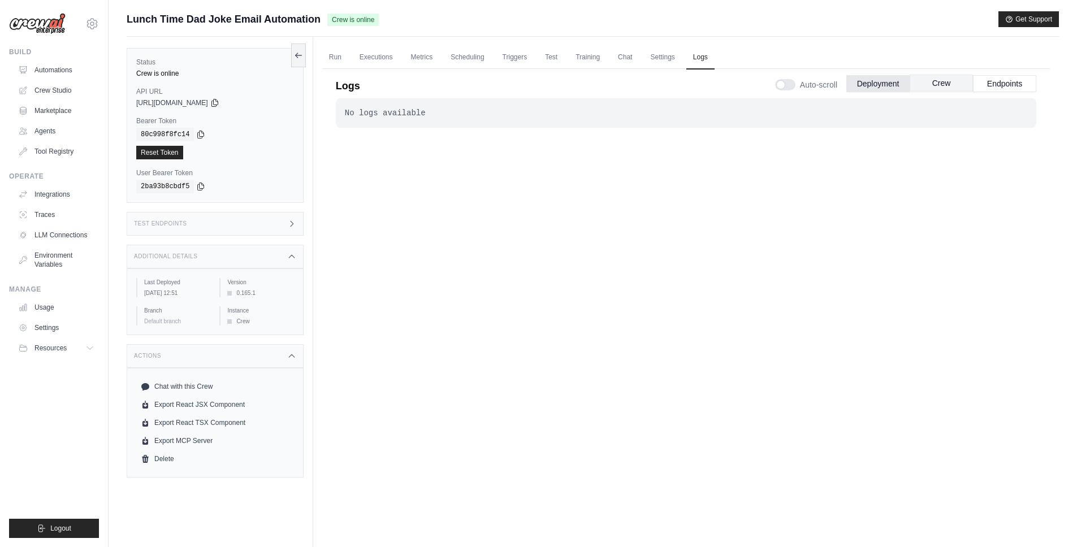
click at [940, 83] on button "Crew" at bounding box center [940, 83] width 63 height 17
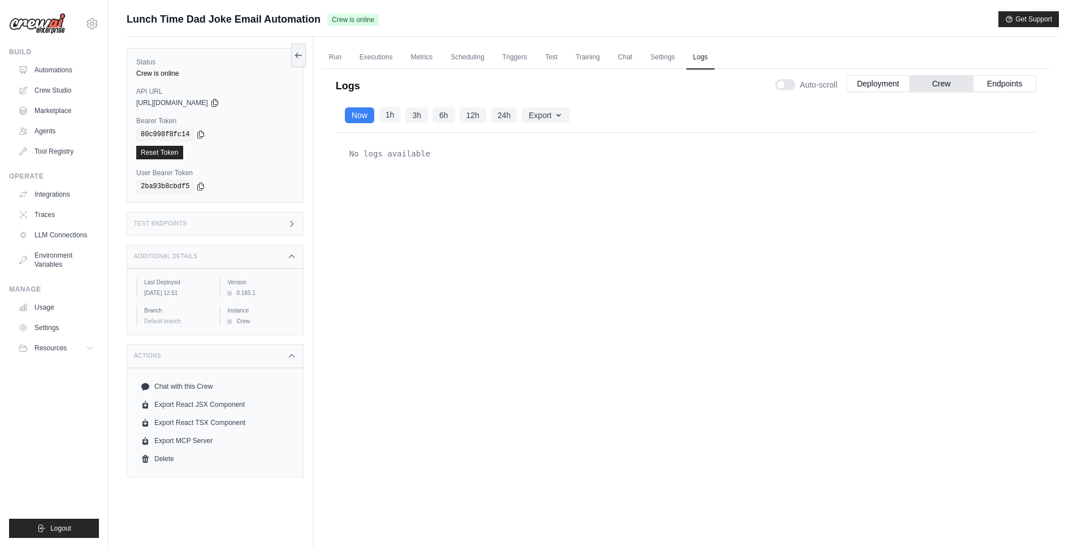
click at [383, 118] on button "1h" at bounding box center [390, 115] width 23 height 16
click at [992, 85] on button "Endpoints" at bounding box center [1004, 83] width 63 height 17
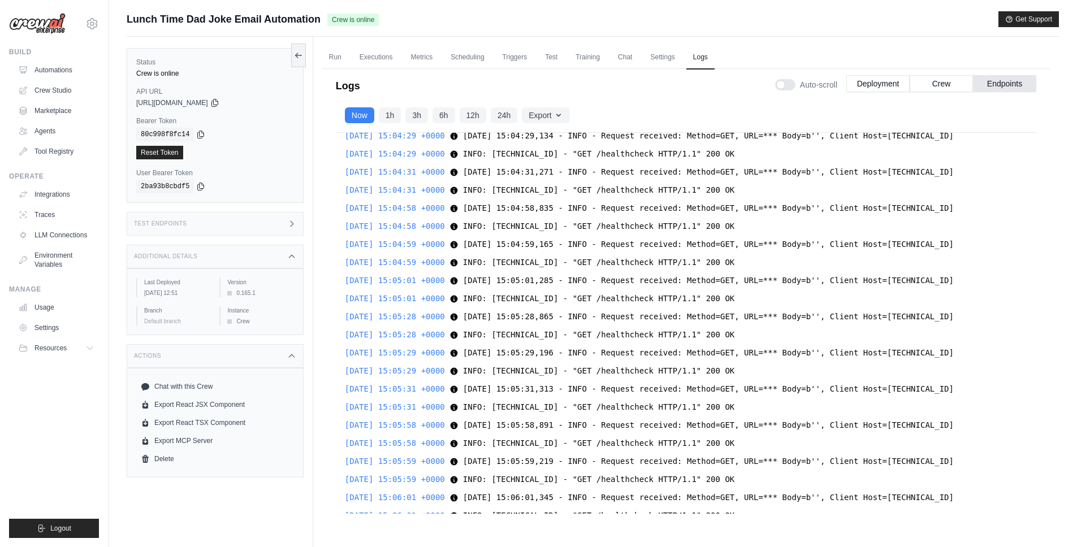
scroll to position [27206, 0]
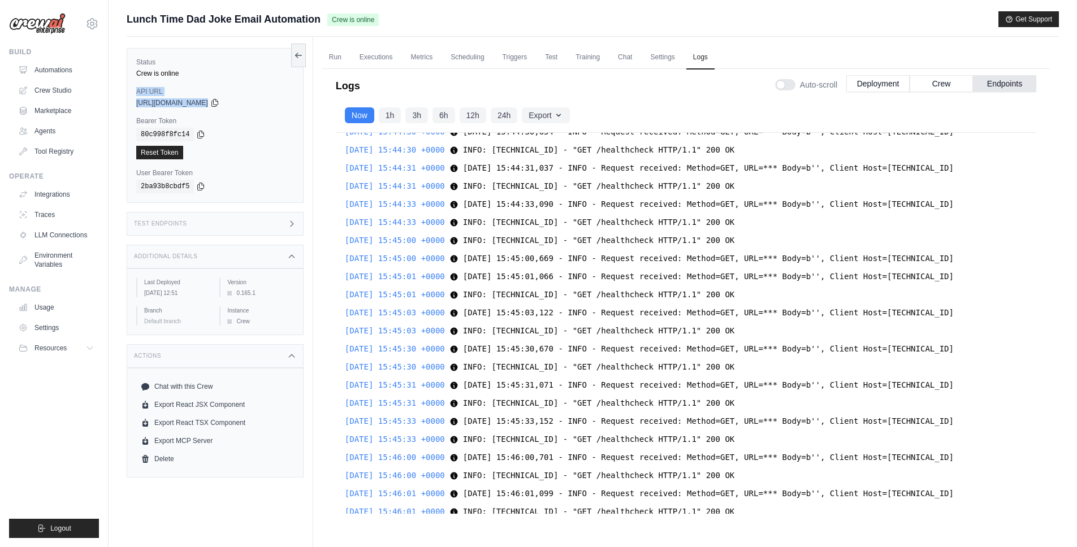
drag, startPoint x: 137, startPoint y: 92, endPoint x: 276, endPoint y: 111, distance: 140.4
click at [276, 111] on div "Status Crew is online API URL copied [URL][DOMAIN_NAME] Bearer Token copied 80c…" at bounding box center [215, 125] width 177 height 155
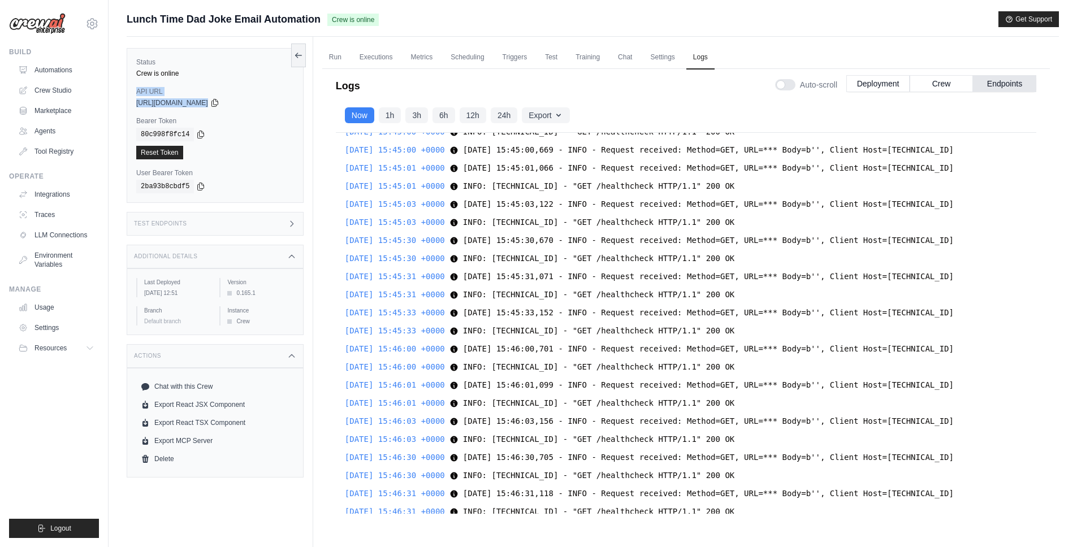
click at [144, 101] on span "[URL][DOMAIN_NAME]" at bounding box center [172, 102] width 72 height 9
click at [133, 86] on div "Status Crew is online API URL copied [URL][DOMAIN_NAME] Bearer Token copied 80c…" at bounding box center [215, 125] width 177 height 155
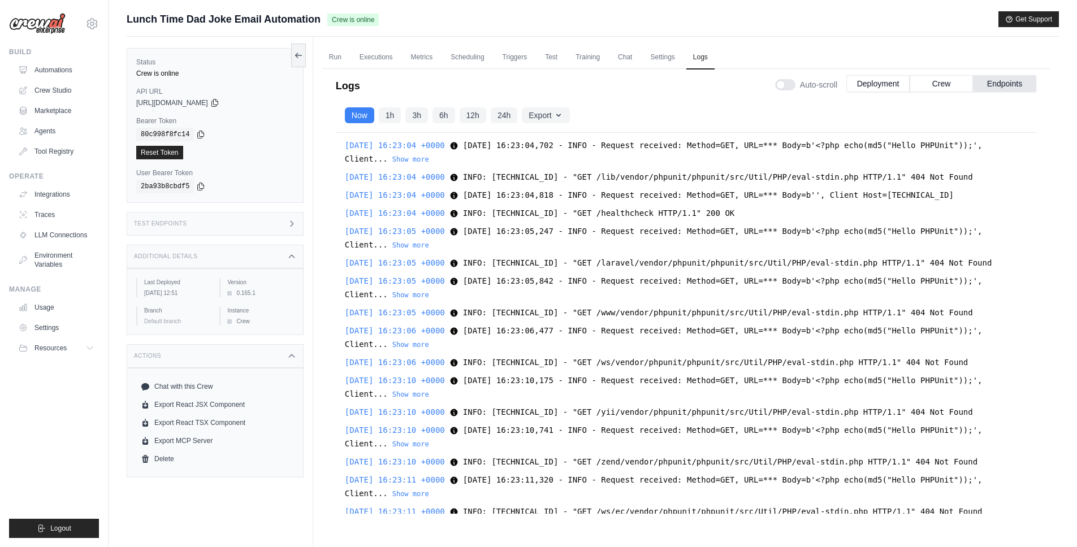
scroll to position [27528, 0]
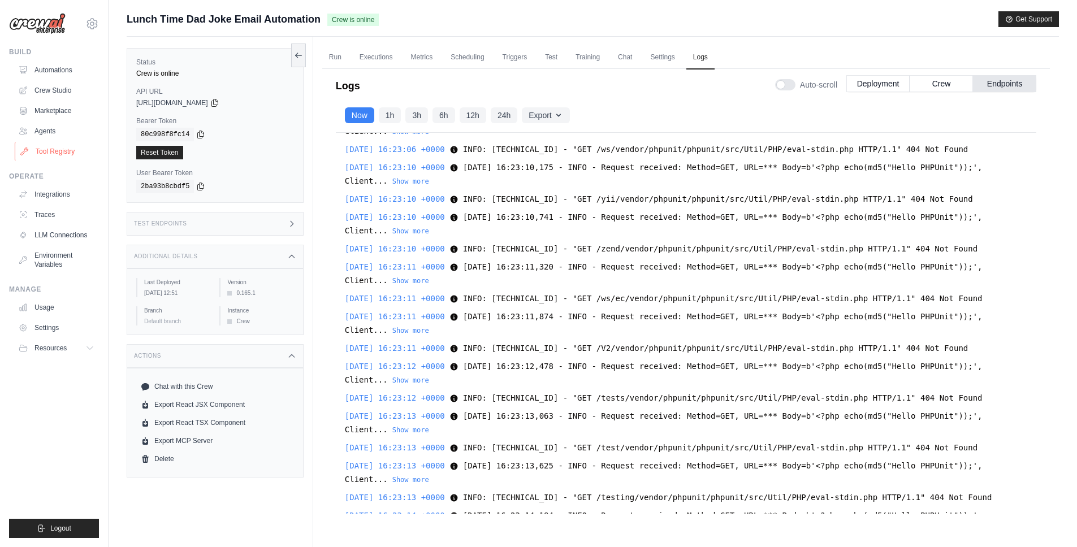
click at [50, 155] on link "Tool Registry" at bounding box center [57, 151] width 85 height 18
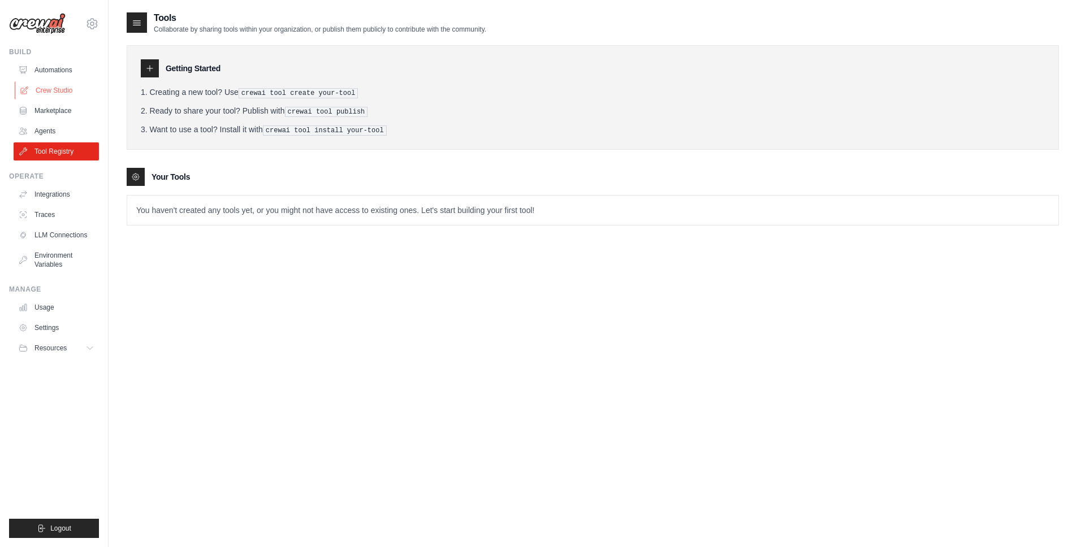
click at [50, 89] on link "Crew Studio" at bounding box center [57, 90] width 85 height 18
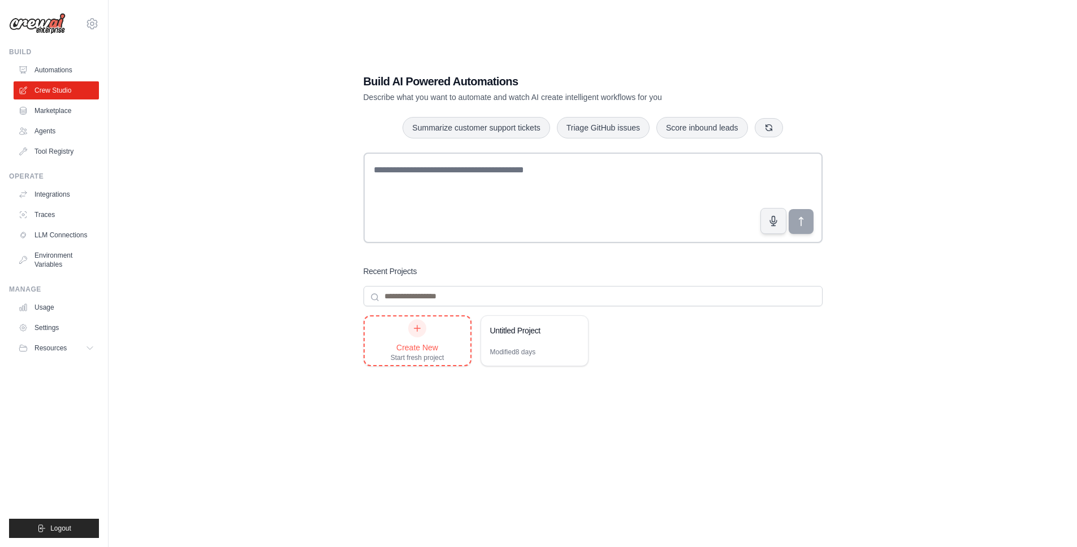
click at [419, 329] on icon at bounding box center [417, 328] width 9 height 9
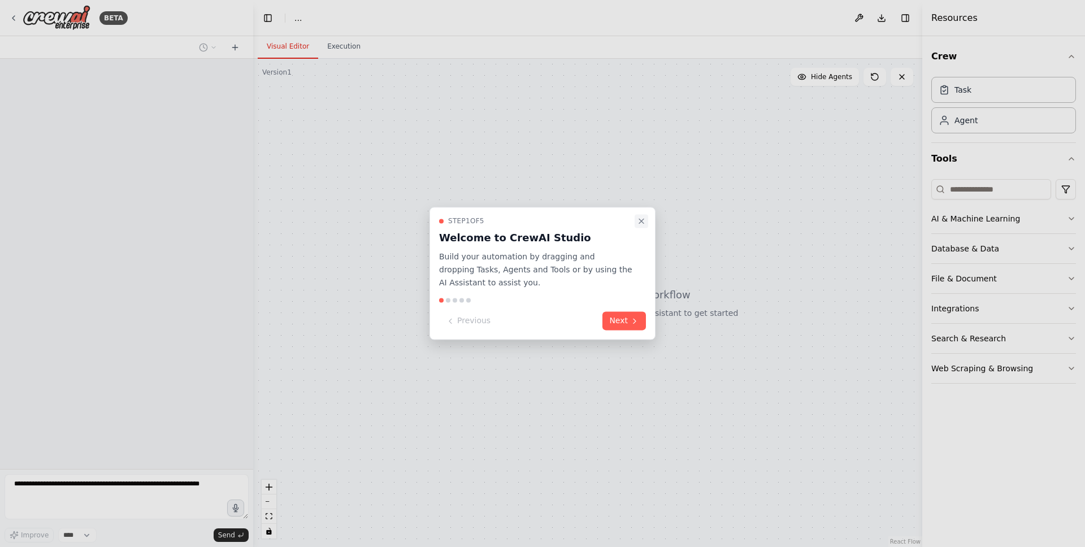
click at [643, 217] on icon "Close walkthrough" at bounding box center [641, 220] width 9 height 9
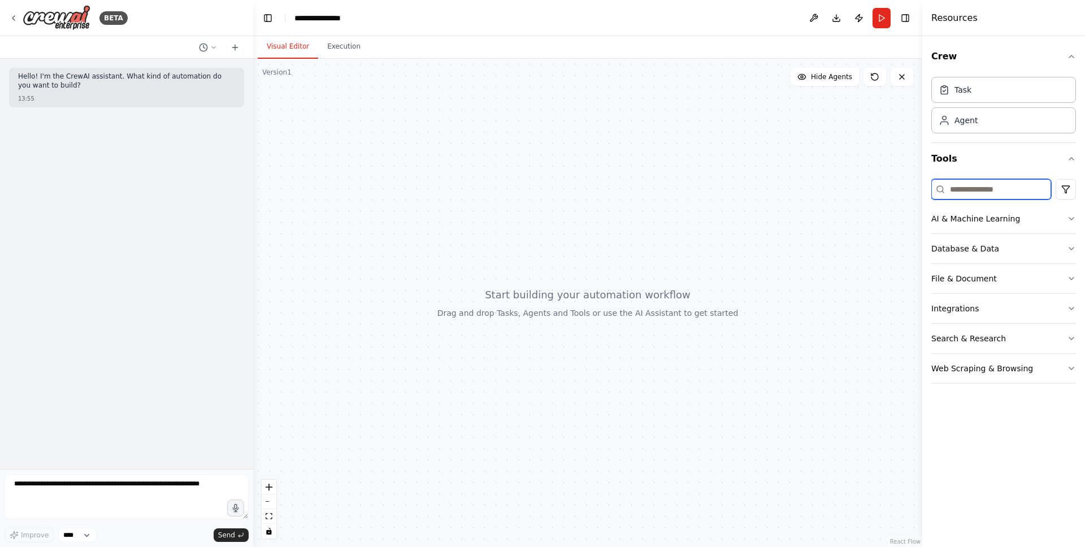
click at [954, 197] on input at bounding box center [991, 189] width 120 height 20
type input "*"
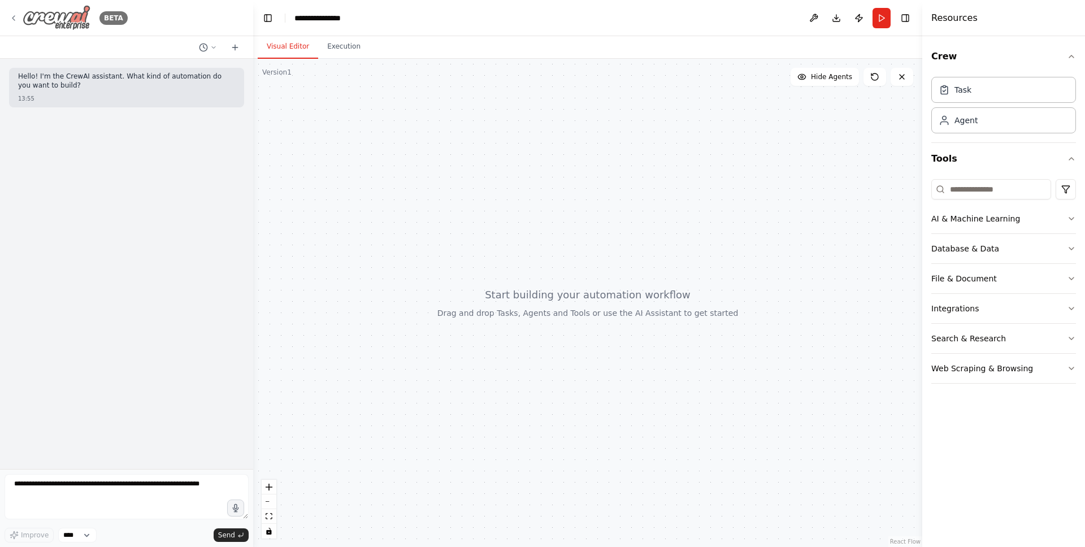
click at [12, 17] on icon at bounding box center [13, 18] width 9 height 9
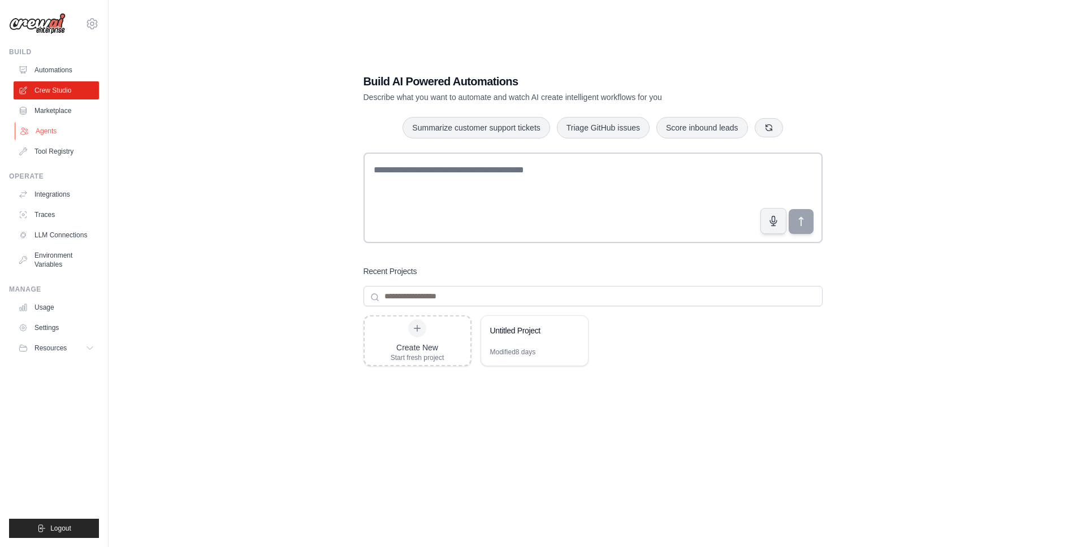
click at [53, 133] on link "Agents" at bounding box center [57, 131] width 85 height 18
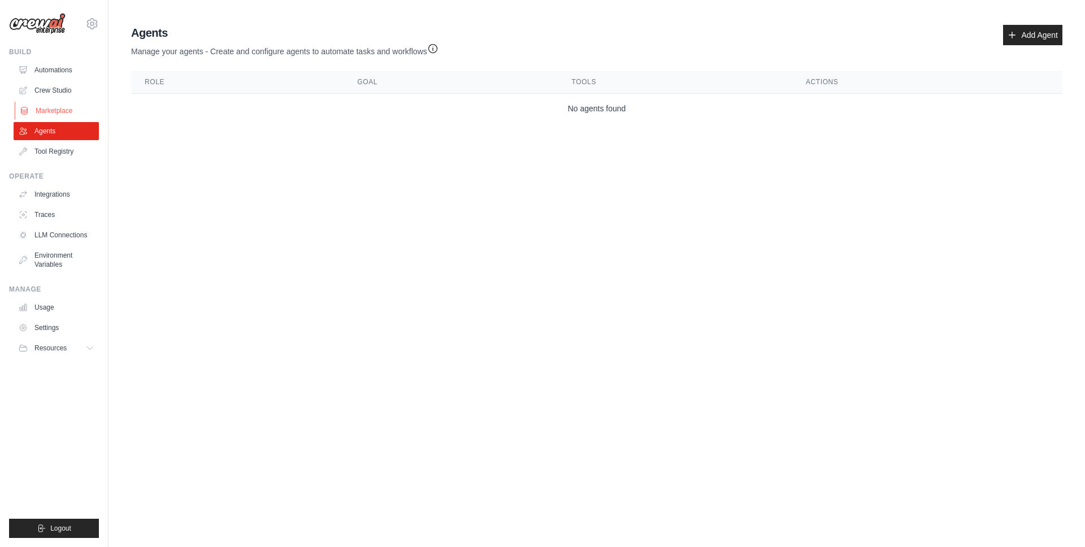
click at [36, 119] on link "Marketplace" at bounding box center [57, 111] width 85 height 18
click at [39, 111] on link "Marketplace" at bounding box center [57, 111] width 85 height 18
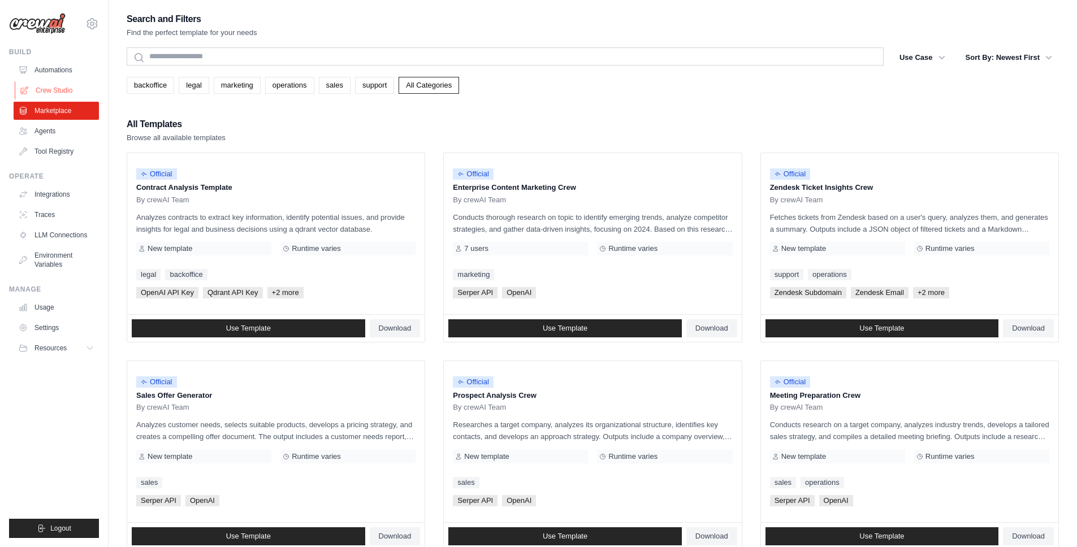
click at [47, 90] on link "Crew Studio" at bounding box center [57, 90] width 85 height 18
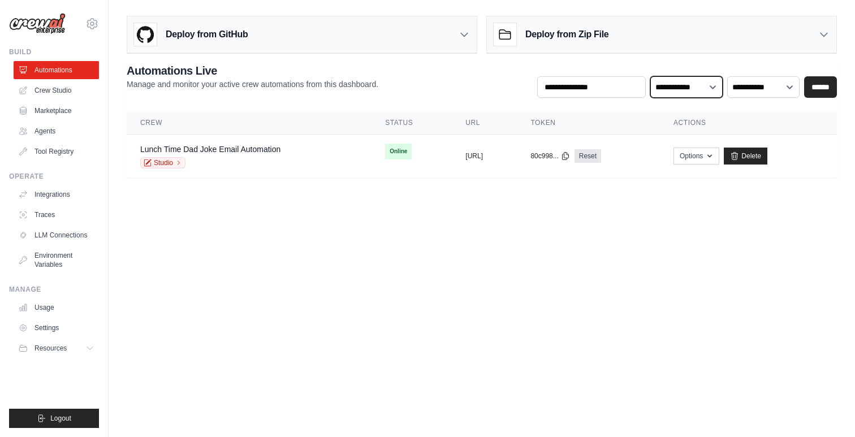
click at [693, 92] on select "**********" at bounding box center [686, 86] width 72 height 21
click at [90, 25] on icon at bounding box center [92, 24] width 14 height 14
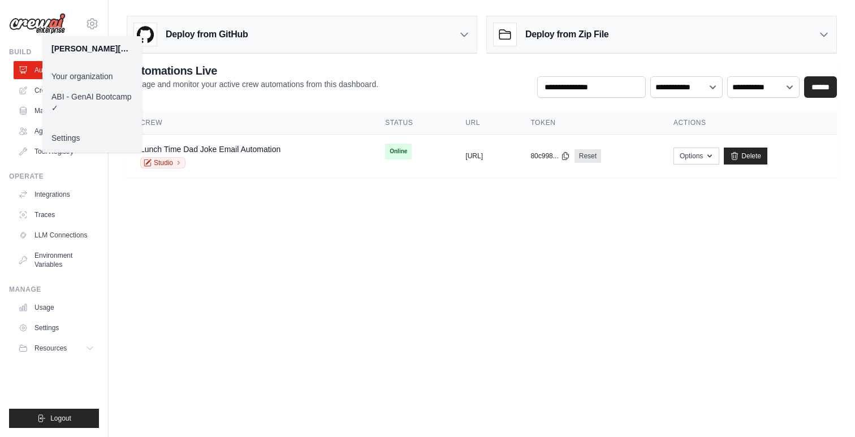
click at [207, 232] on body "[PERSON_NAME][EMAIL_ADDRESS][PERSON_NAME][DOMAIN_NAME] Your organization ABI - …" at bounding box center [427, 218] width 855 height 437
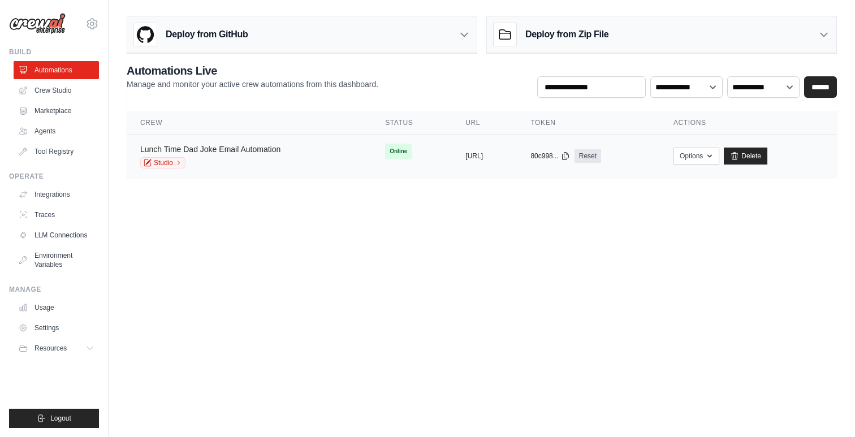
click at [213, 148] on link "Lunch Time Dad Joke Email Automation" at bounding box center [210, 149] width 140 height 9
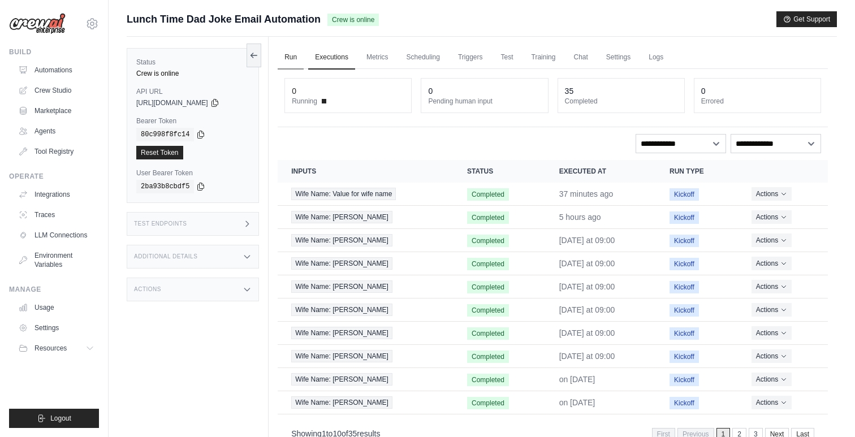
click at [297, 52] on link "Run" at bounding box center [291, 58] width 26 height 24
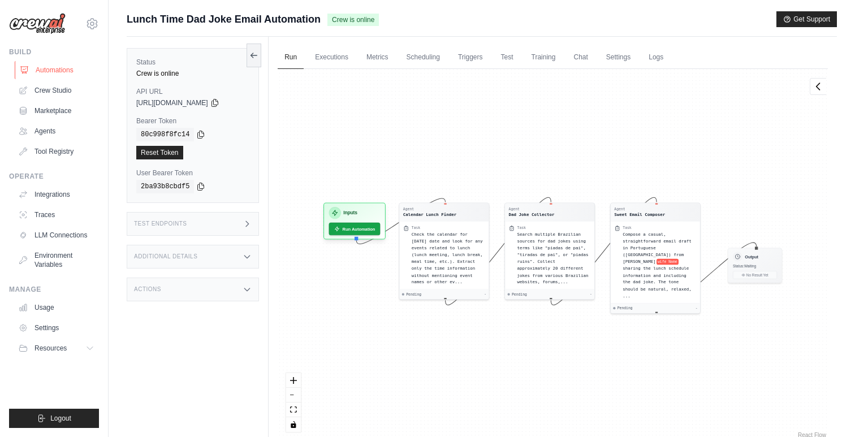
click at [55, 72] on link "Automations" at bounding box center [57, 70] width 85 height 18
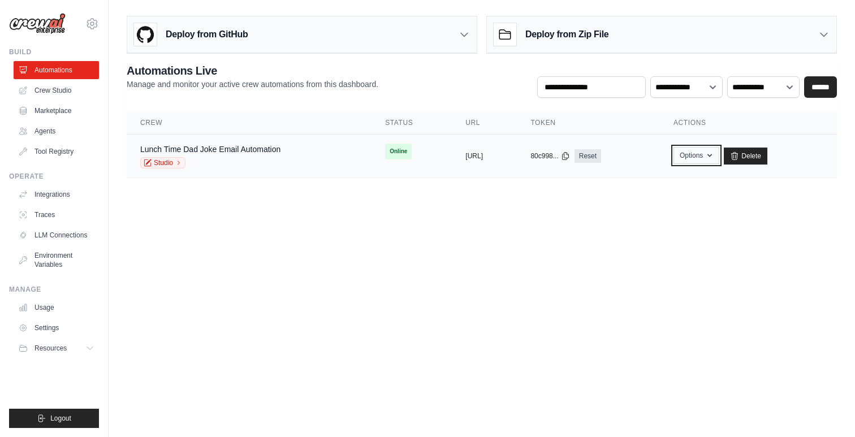
click at [719, 160] on button "Options" at bounding box center [696, 155] width 46 height 17
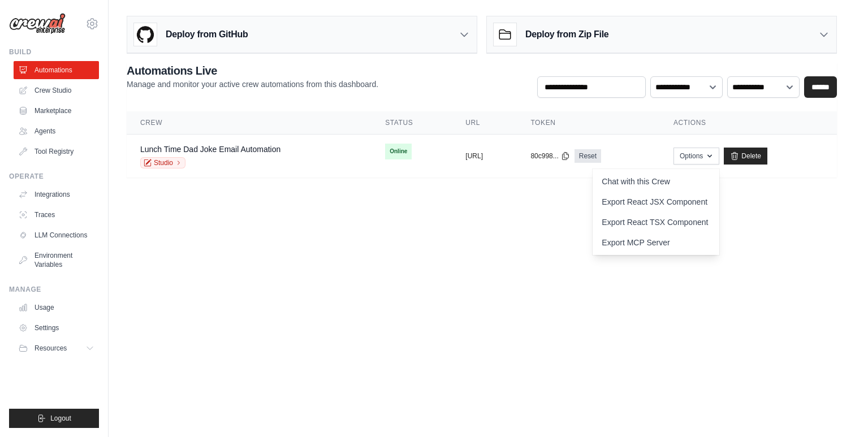
click at [534, 244] on body "ellyson.cesar@ambevtech.com.br Your organization ABI - GenAI Bootcamp ✓ Setting…" at bounding box center [427, 218] width 855 height 437
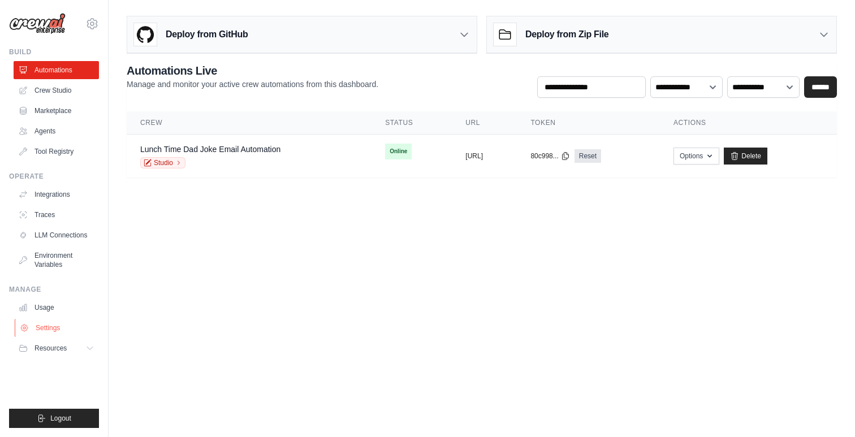
click at [47, 328] on link "Settings" at bounding box center [57, 328] width 85 height 18
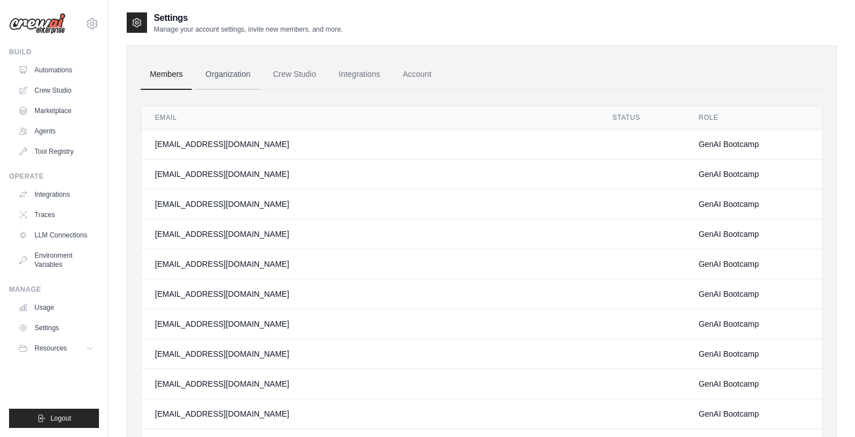
click at [219, 64] on link "Organization" at bounding box center [227, 74] width 63 height 31
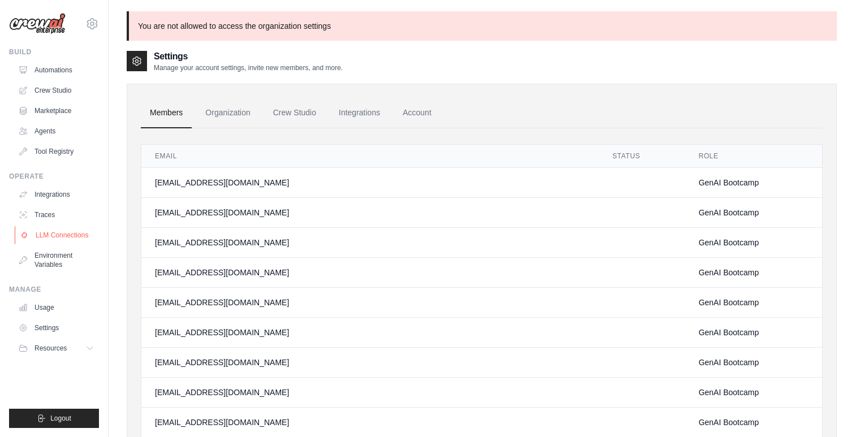
click at [57, 235] on link "LLM Connections" at bounding box center [57, 235] width 85 height 18
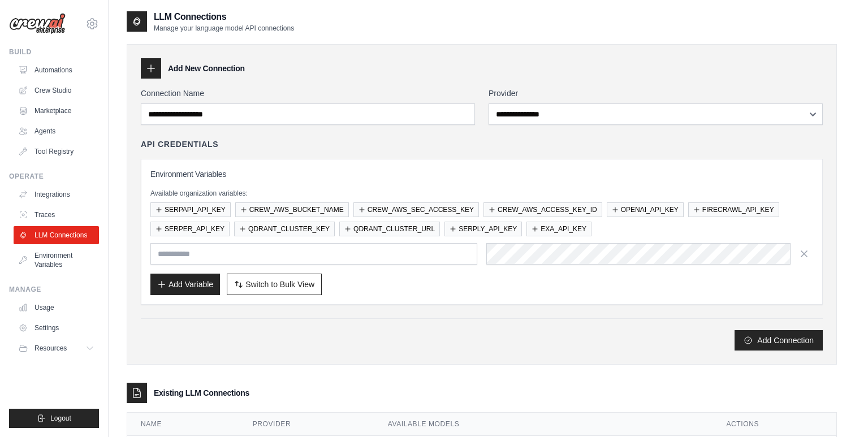
scroll to position [59, 0]
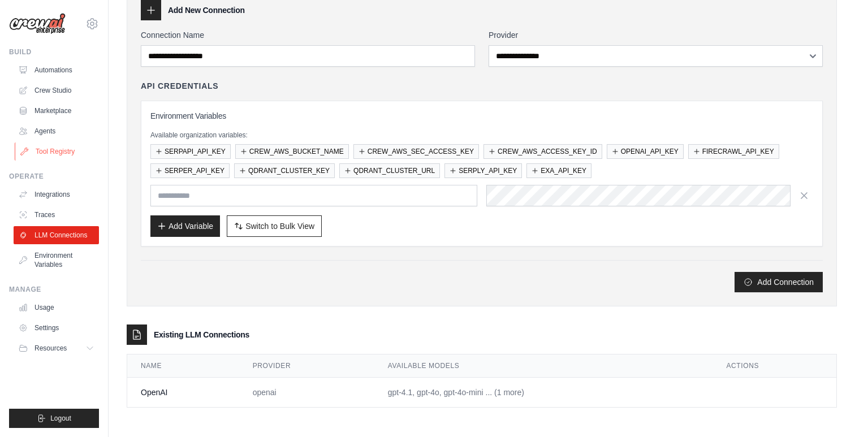
click at [46, 151] on link "Tool Registry" at bounding box center [57, 151] width 85 height 18
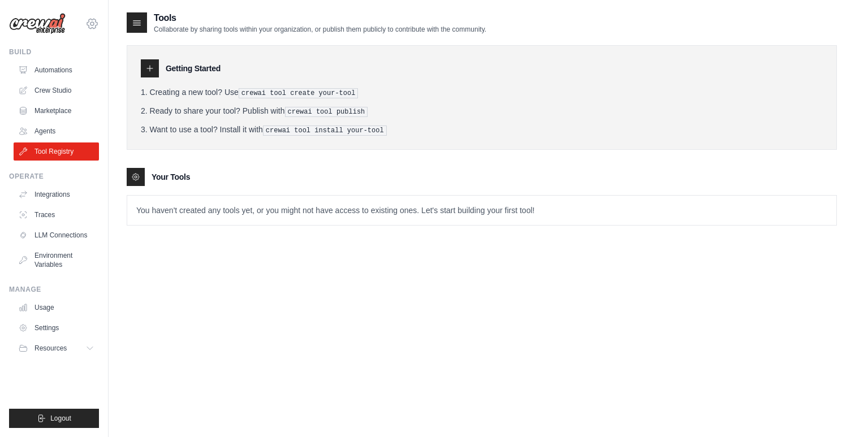
click at [96, 22] on icon at bounding box center [92, 24] width 10 height 10
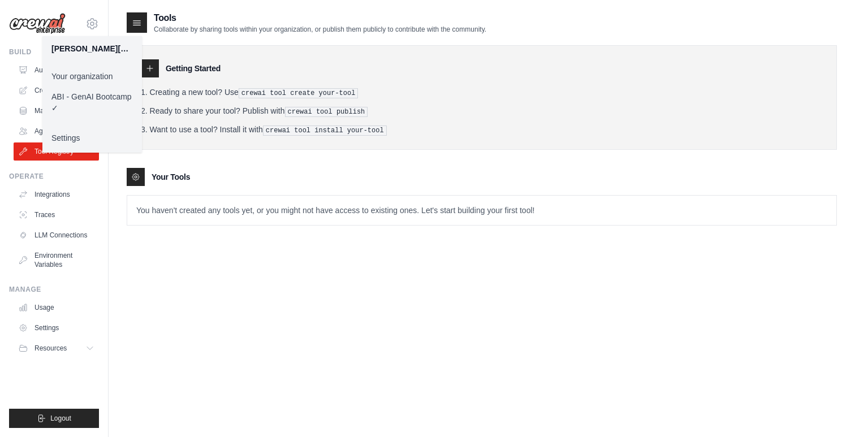
click at [336, 202] on p "You haven't created any tools yet, or you might not have access to existing one…" at bounding box center [481, 210] width 709 height 29
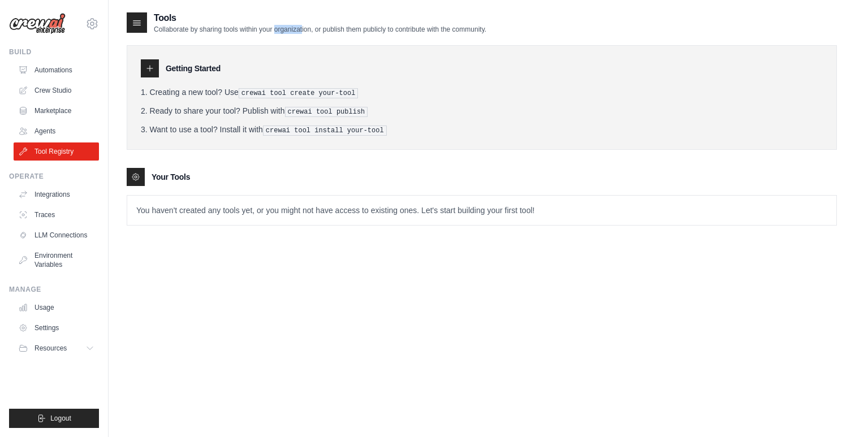
drag, startPoint x: 263, startPoint y: 30, endPoint x: 292, endPoint y: 28, distance: 28.9
click at [292, 28] on p "Collaborate by sharing tools within your organization, or publish them publicly…" at bounding box center [320, 29] width 332 height 9
drag, startPoint x: 354, startPoint y: 31, endPoint x: 434, endPoint y: 32, distance: 80.3
click at [434, 32] on p "Collaborate by sharing tools within your organization, or publish them publicly…" at bounding box center [320, 29] width 332 height 9
click at [350, 33] on p "Collaborate by sharing tools within your organization, or publish them publicly…" at bounding box center [320, 29] width 332 height 9
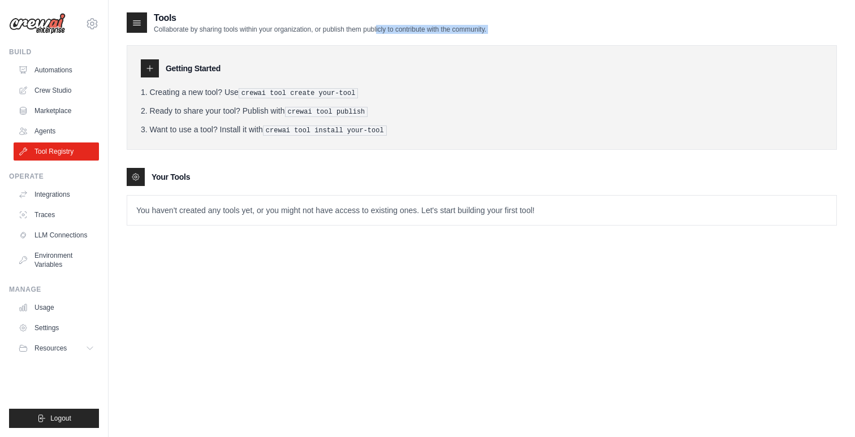
drag, startPoint x: 364, startPoint y: 31, endPoint x: 518, endPoint y: 36, distance: 153.8
click at [518, 36] on div "Tools Collaborate by sharing tools within your organization, or publish them pu…" at bounding box center [482, 127] width 710 height 232
click at [409, 27] on p "Collaborate by sharing tools within your organization, or publish them publicly…" at bounding box center [320, 29] width 332 height 9
click at [57, 198] on link "Integrations" at bounding box center [57, 194] width 85 height 18
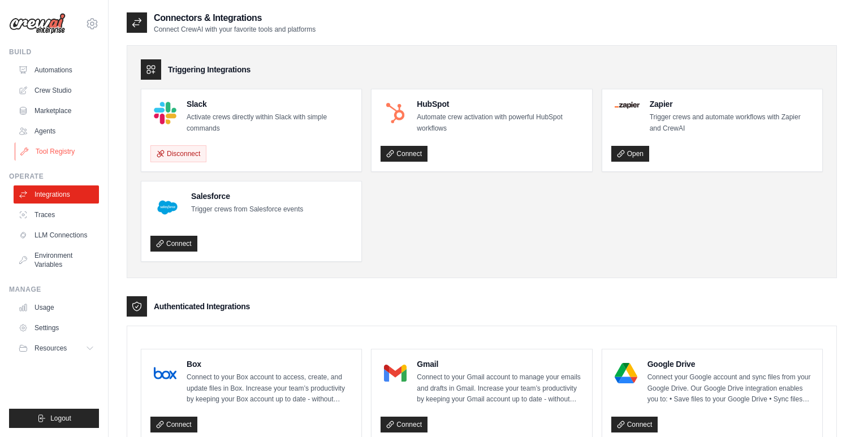
click at [53, 151] on link "Tool Registry" at bounding box center [57, 151] width 85 height 18
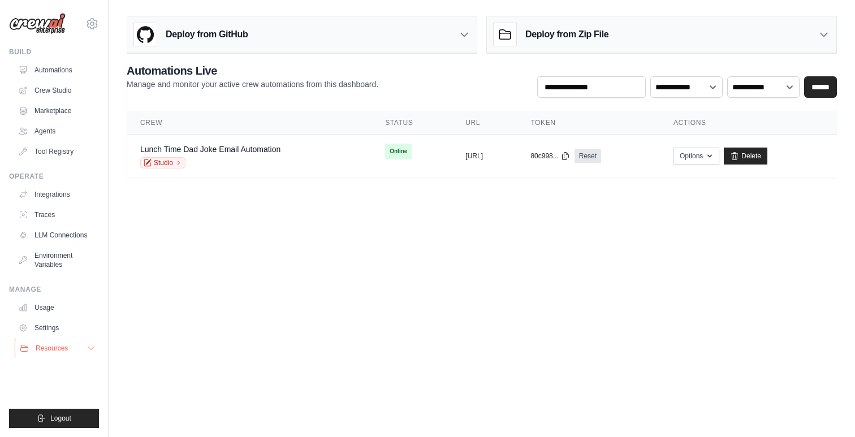
click at [47, 349] on span "Resources" at bounding box center [52, 348] width 32 height 9
click at [58, 370] on span "Documentation" at bounding box center [63, 367] width 46 height 9
